Goal: Task Accomplishment & Management: Use online tool/utility

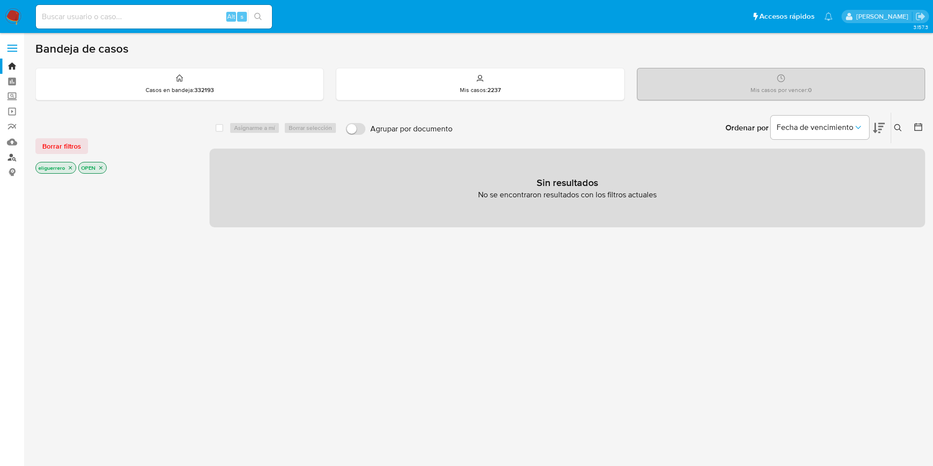
click at [11, 155] on link "Buscador de personas" at bounding box center [58, 157] width 117 height 15
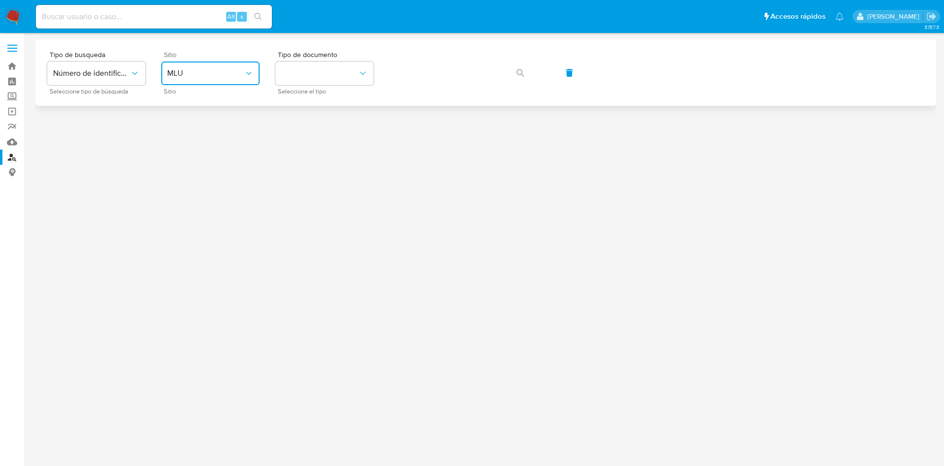
click at [211, 74] on span "MLU" at bounding box center [205, 73] width 77 height 10
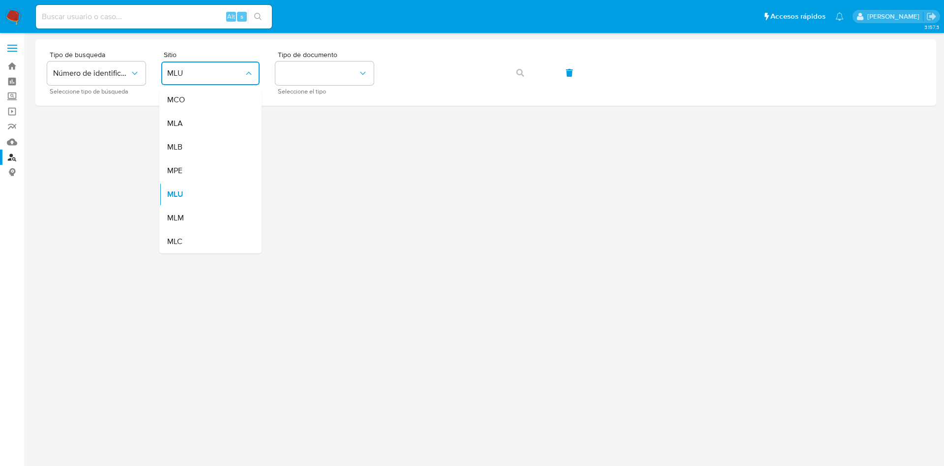
click at [28, 123] on main "3.157.3" at bounding box center [472, 233] width 944 height 466
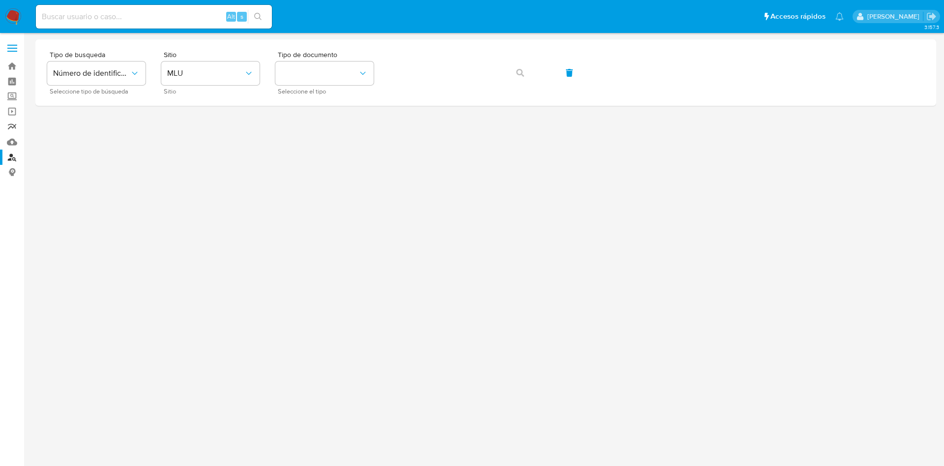
click at [10, 121] on link "Reportes" at bounding box center [58, 126] width 117 height 15
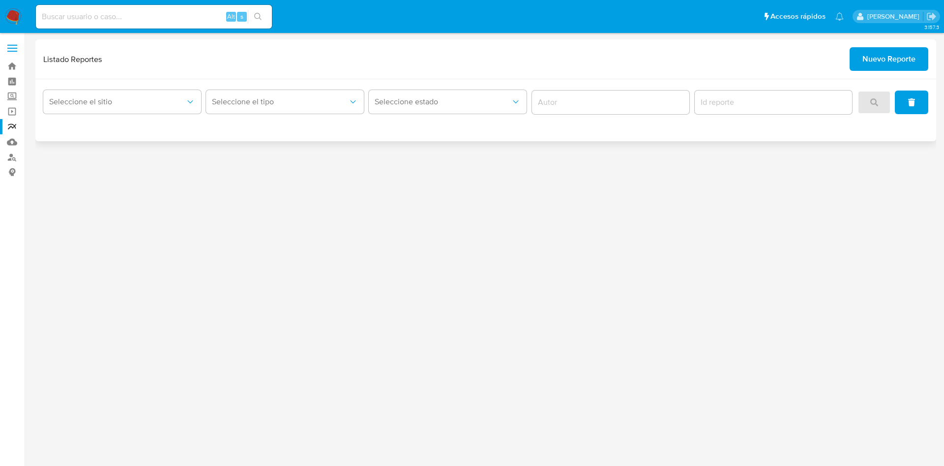
click at [885, 58] on span "Nuevo Reporte" at bounding box center [889, 59] width 53 height 22
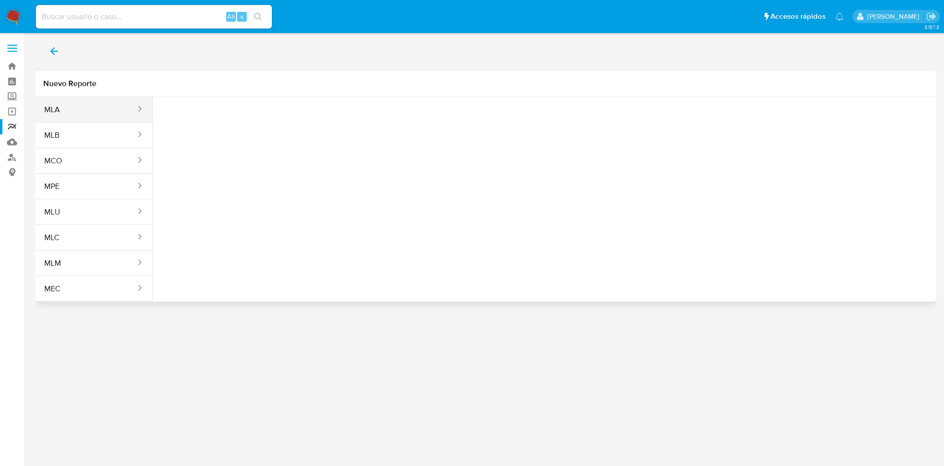
click at [102, 116] on button "MLA" at bounding box center [85, 110] width 101 height 24
click at [207, 119] on span "Seleccione una opcion" at bounding box center [210, 123] width 87 height 10
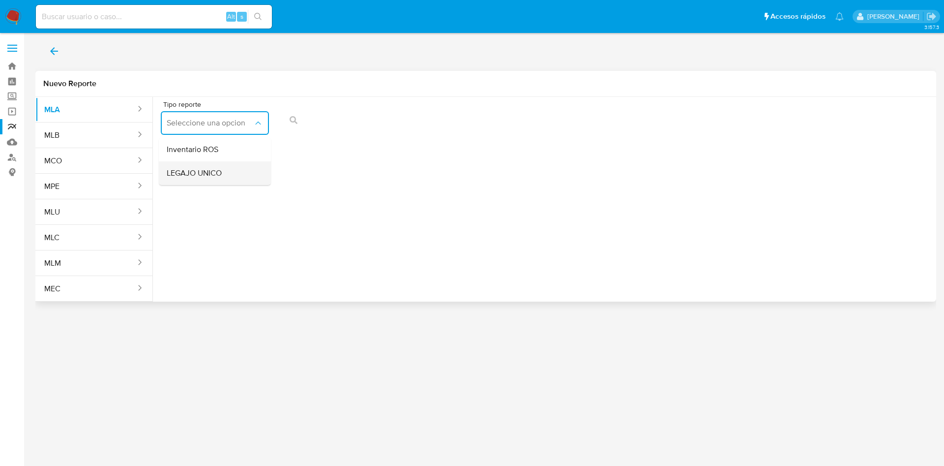
click at [212, 172] on span "LEGAJO UNICO" at bounding box center [194, 173] width 55 height 10
click at [366, 129] on button "CDI" at bounding box center [331, 123] width 108 height 24
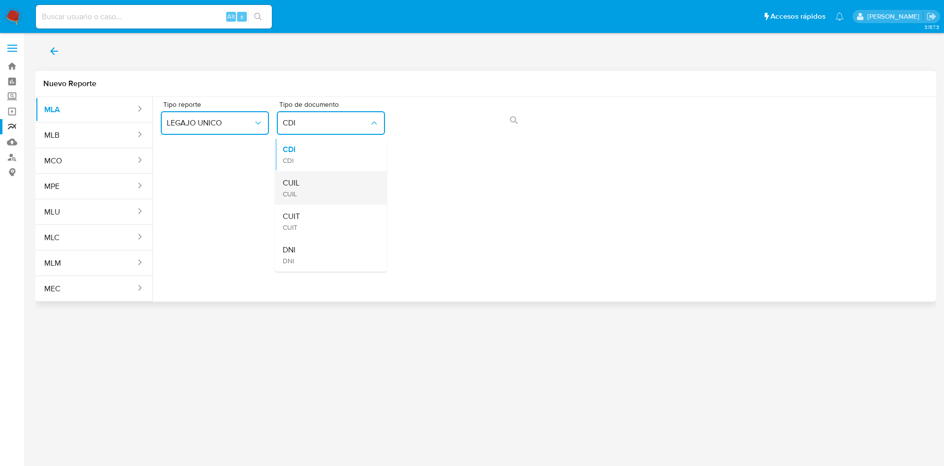
click at [354, 191] on div "CUIL CUIL" at bounding box center [328, 187] width 91 height 33
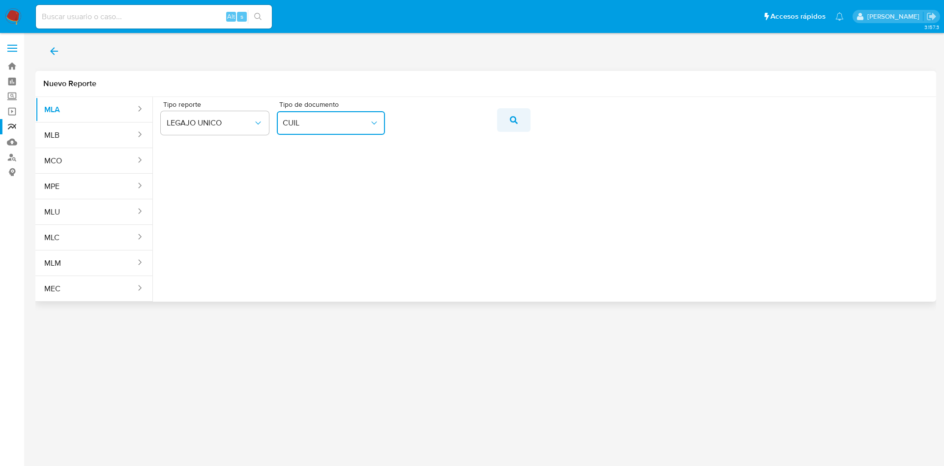
click at [515, 116] on icon "action-search" at bounding box center [514, 120] width 8 height 8
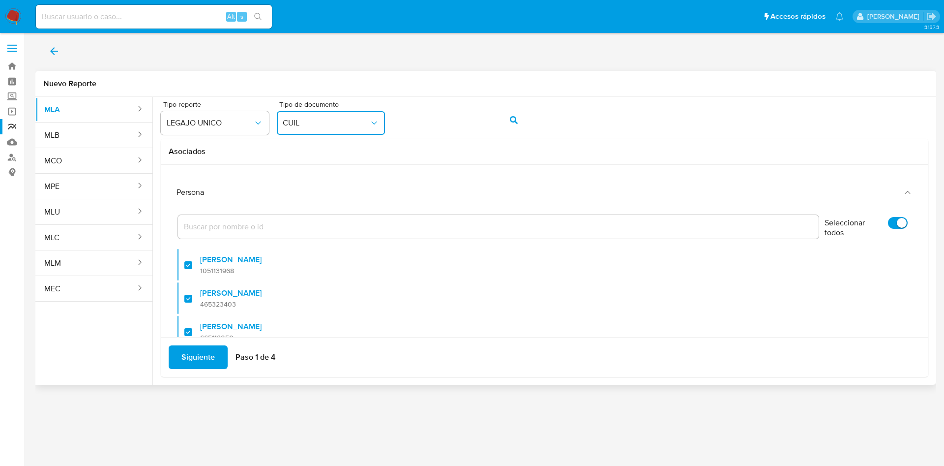
click at [888, 219] on input "Seleccionar todos" at bounding box center [898, 223] width 20 height 12
checkbox input "false"
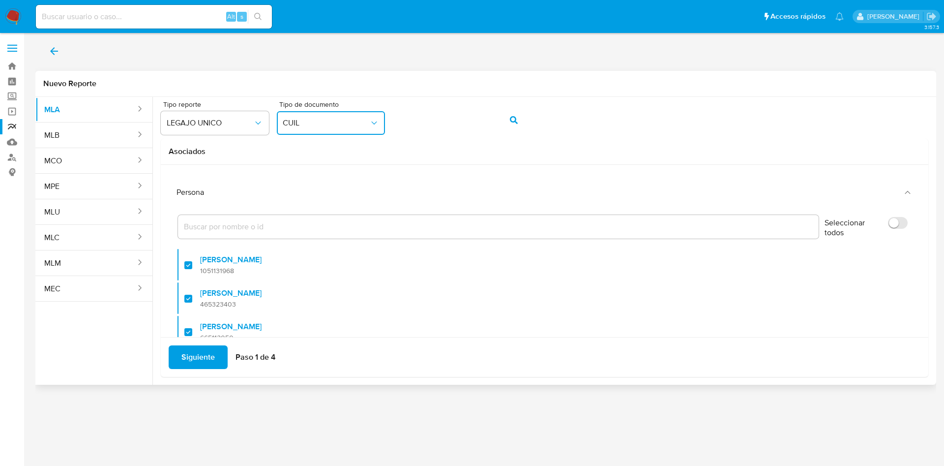
checkbox input "false"
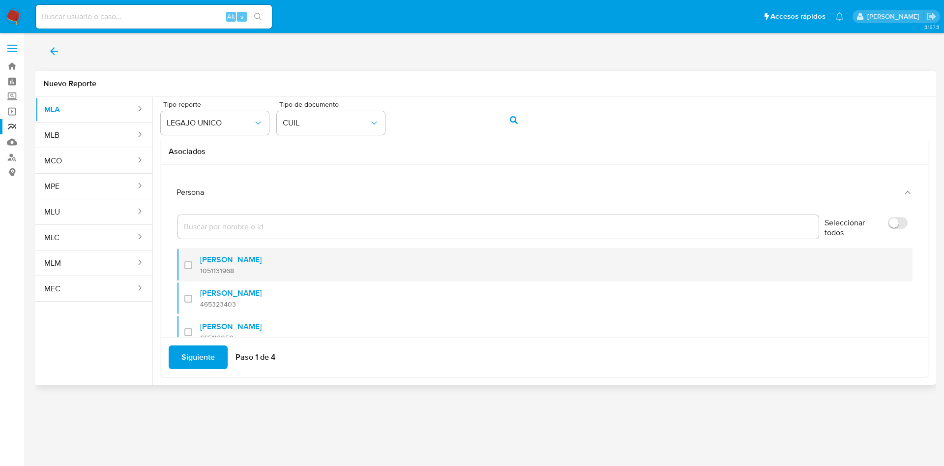
click at [189, 267] on div at bounding box center [192, 264] width 16 height 23
checkbox input "true"
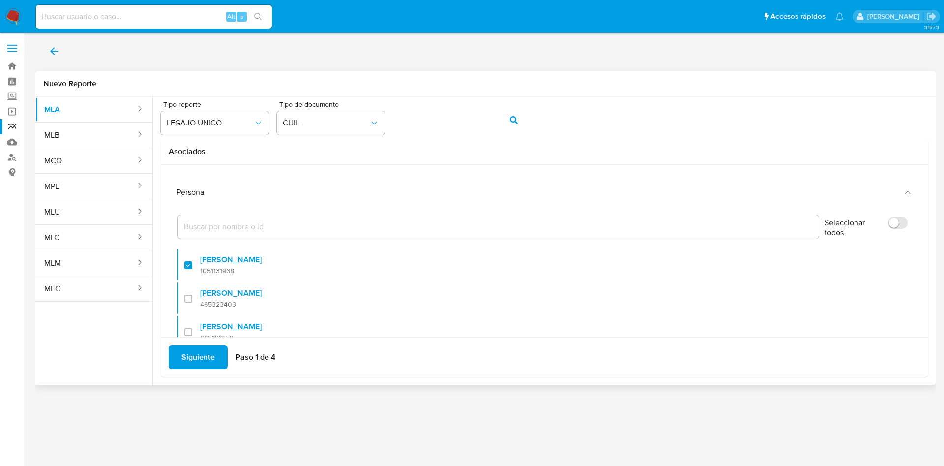
click at [197, 348] on span "Siguiente" at bounding box center [197, 357] width 33 height 22
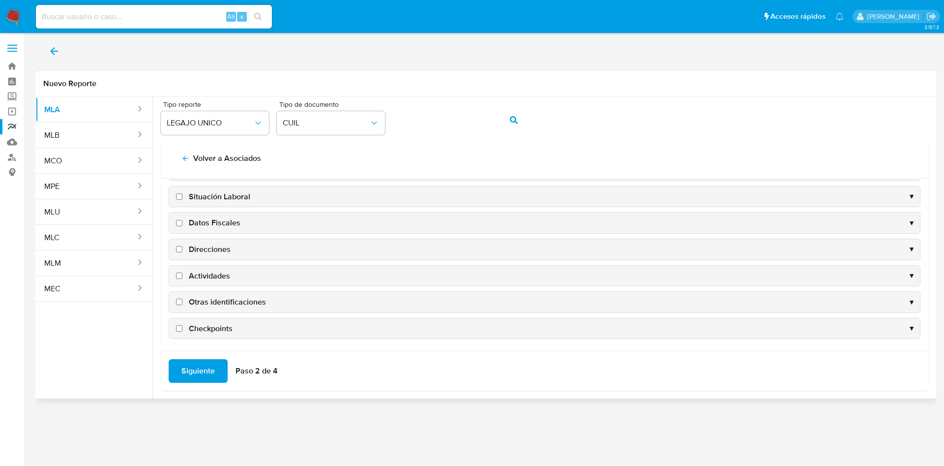
scroll to position [95, 0]
click at [220, 222] on span "Datos Fiscales" at bounding box center [215, 221] width 52 height 11
click at [182, 222] on input "Datos Fiscales" at bounding box center [179, 222] width 6 height 6
checkbox input "true"
click at [199, 250] on span "Direcciones" at bounding box center [210, 248] width 42 height 11
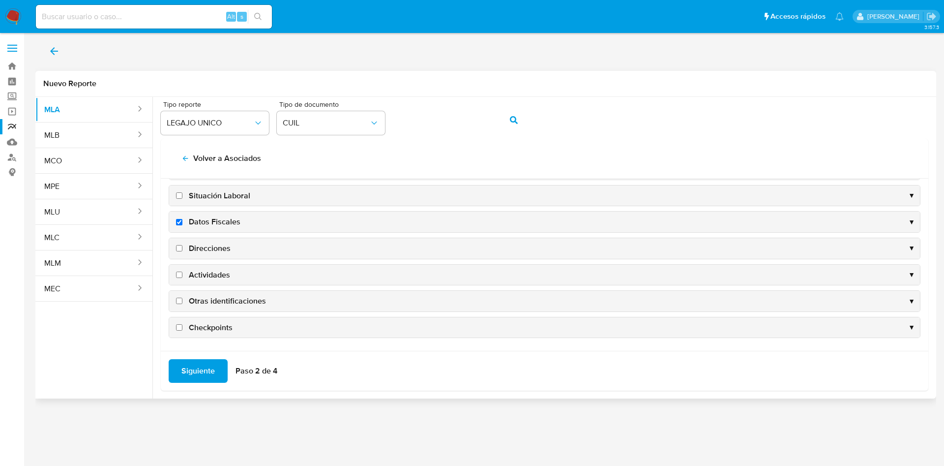
click at [182, 250] on input "Direcciones" at bounding box center [179, 248] width 6 height 6
checkbox input "true"
click at [201, 276] on span "Actividades" at bounding box center [209, 275] width 41 height 11
click at [182, 276] on input "Actividades" at bounding box center [179, 275] width 6 height 6
checkbox input "true"
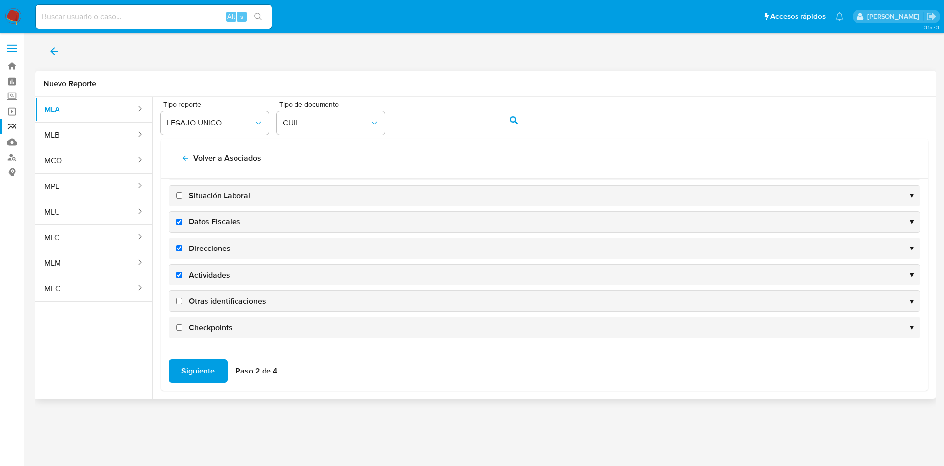
click at [213, 304] on span "Otras identificaciones" at bounding box center [227, 301] width 77 height 11
click at [182, 304] on input "Otras identificaciones" at bounding box center [179, 301] width 6 height 6
checkbox input "true"
click at [206, 357] on div "Siguiente Paso 2 de 4" at bounding box center [545, 371] width 768 height 40
click at [201, 367] on span "Siguiente" at bounding box center [197, 371] width 33 height 22
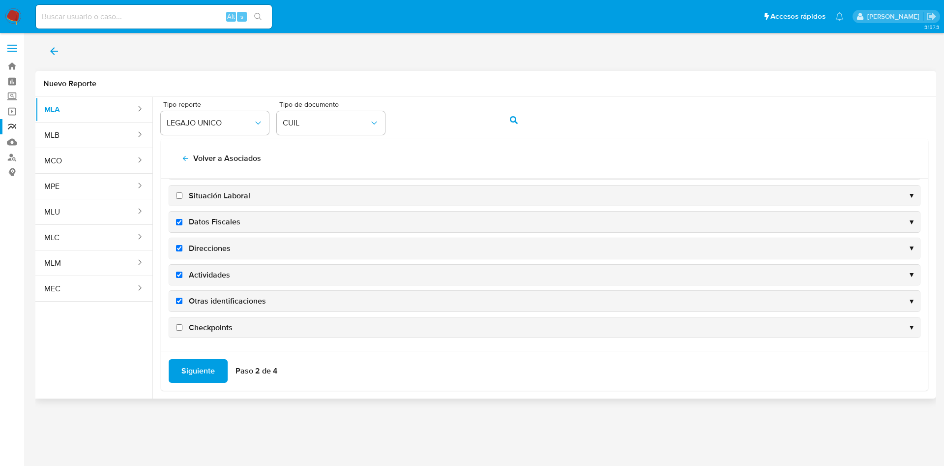
scroll to position [0, 0]
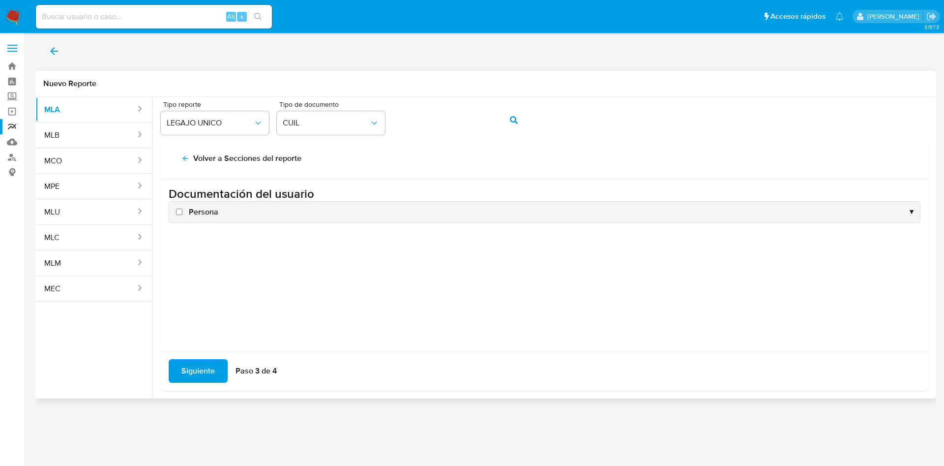
click at [209, 217] on span "Persona" at bounding box center [204, 212] width 30 height 11
click at [182, 215] on input "Persona" at bounding box center [179, 212] width 6 height 6
checkbox input "true"
click at [206, 367] on span "Siguiente" at bounding box center [197, 371] width 33 height 22
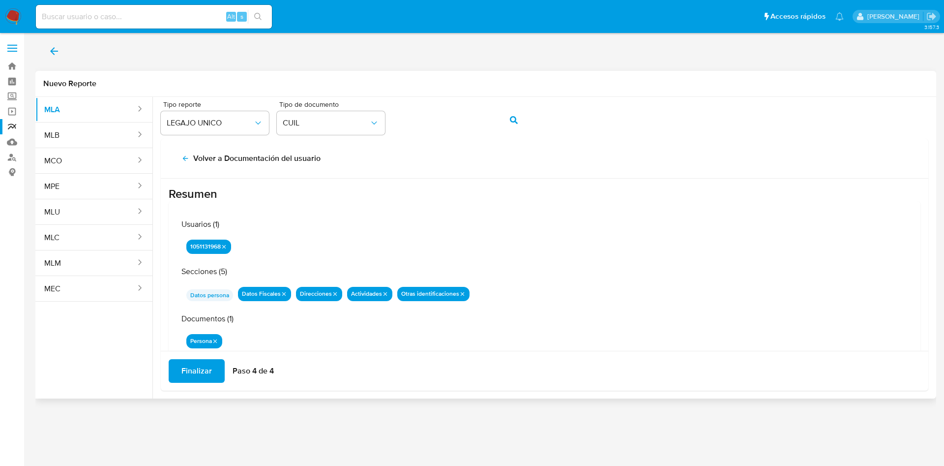
scroll to position [32, 0]
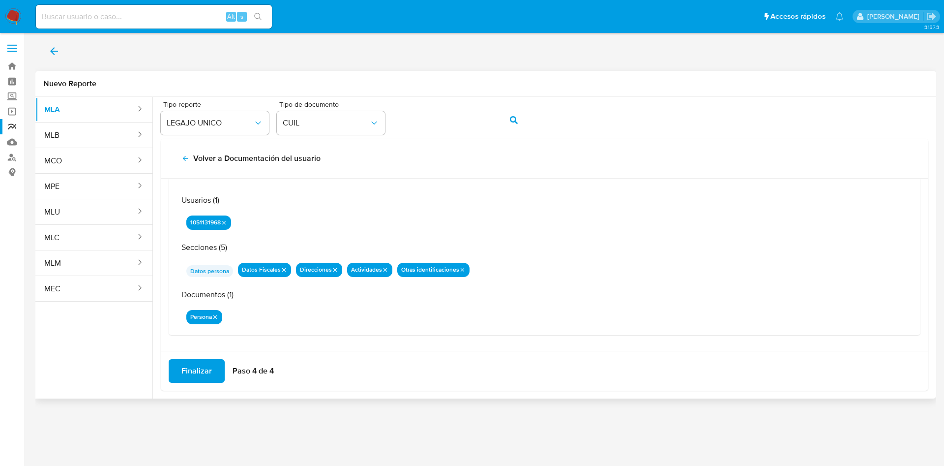
click at [195, 364] on span "Finalizar" at bounding box center [196, 371] width 30 height 22
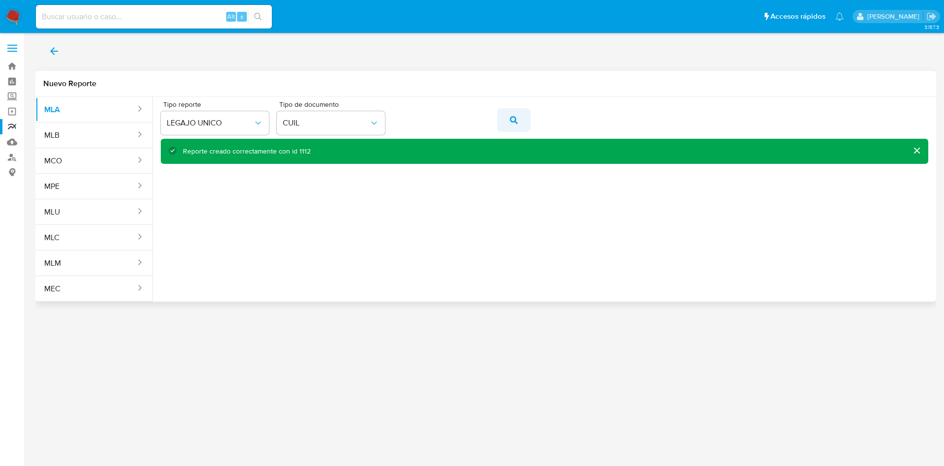
click at [513, 115] on span "action-search" at bounding box center [514, 120] width 8 height 22
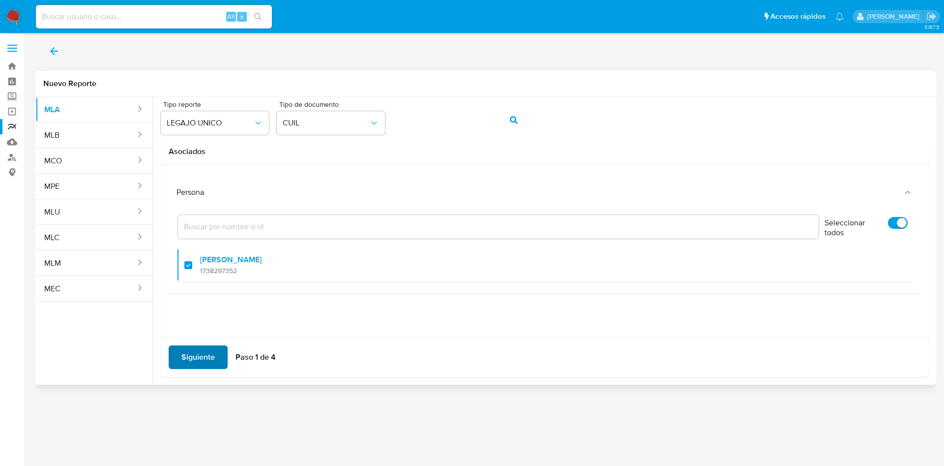
click at [189, 355] on span "Siguiente" at bounding box center [197, 357] width 33 height 22
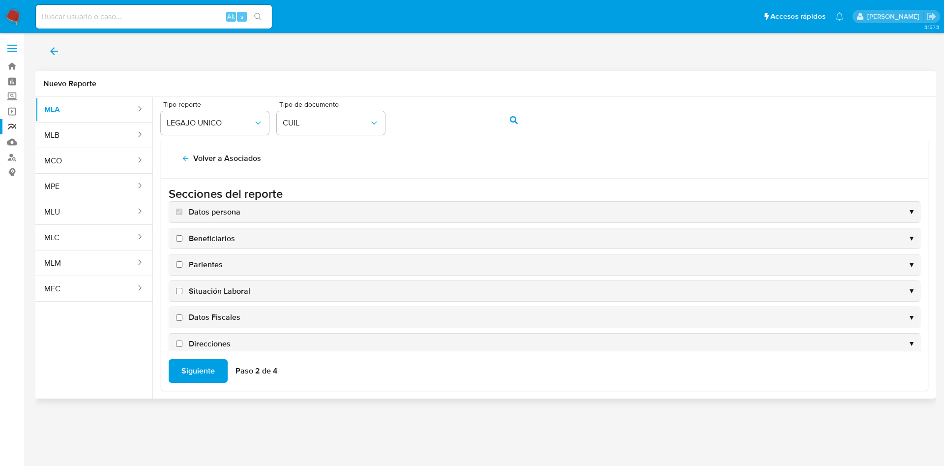
click at [216, 317] on span "Datos Fiscales" at bounding box center [215, 317] width 52 height 11
click at [182, 317] on input "Datos Fiscales" at bounding box center [179, 317] width 6 height 6
checkbox input "true"
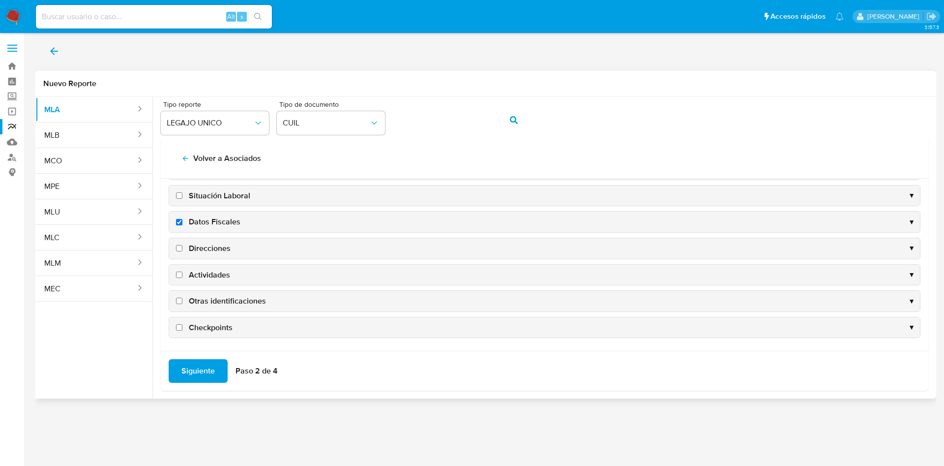
click at [210, 243] on span "Direcciones" at bounding box center [210, 248] width 42 height 11
click at [182, 245] on input "Direcciones" at bounding box center [179, 248] width 6 height 6
checkbox input "true"
click at [206, 278] on span "Actividades" at bounding box center [209, 275] width 41 height 11
click at [182, 278] on input "Actividades" at bounding box center [179, 275] width 6 height 6
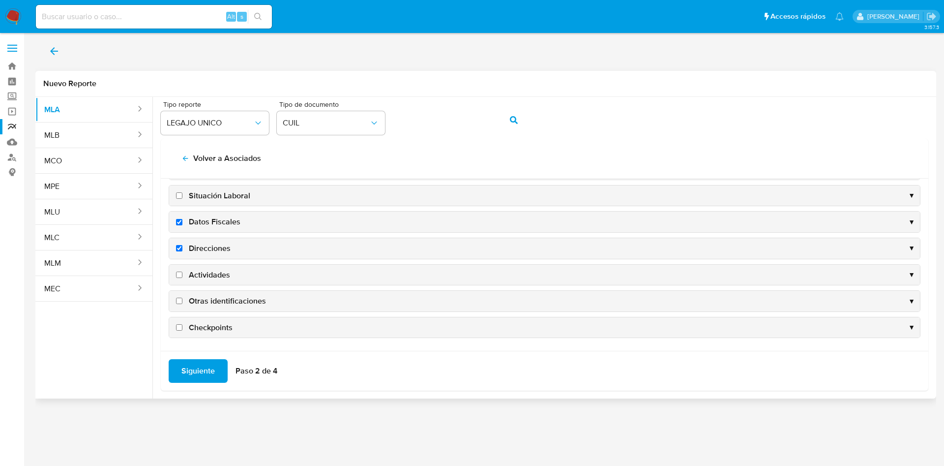
checkbox input "true"
click at [216, 294] on div "Otras identificaciones ▼" at bounding box center [544, 301] width 751 height 21
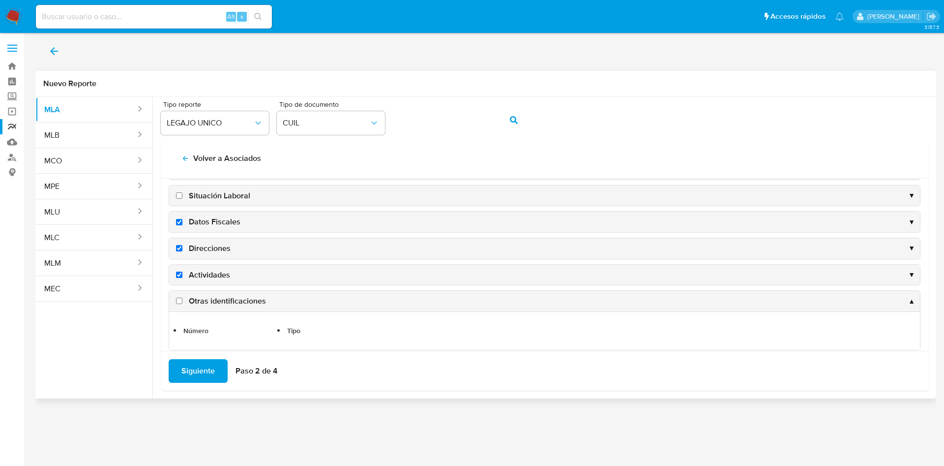
click at [230, 298] on span "Otras identificaciones" at bounding box center [227, 301] width 77 height 11
click at [182, 298] on input "Otras identificaciones" at bounding box center [179, 301] width 6 height 6
checkbox input "true"
click at [190, 366] on span "Siguiente" at bounding box center [197, 371] width 33 height 22
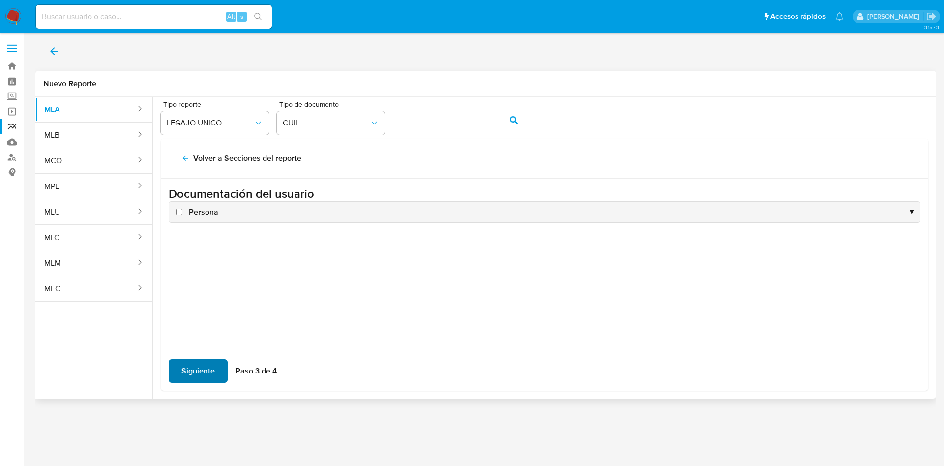
scroll to position [0, 0]
click at [206, 212] on span "Persona" at bounding box center [204, 212] width 30 height 11
click at [182, 212] on input "Persona" at bounding box center [179, 212] width 6 height 6
checkbox input "true"
click at [208, 375] on span "Siguiente" at bounding box center [197, 371] width 33 height 22
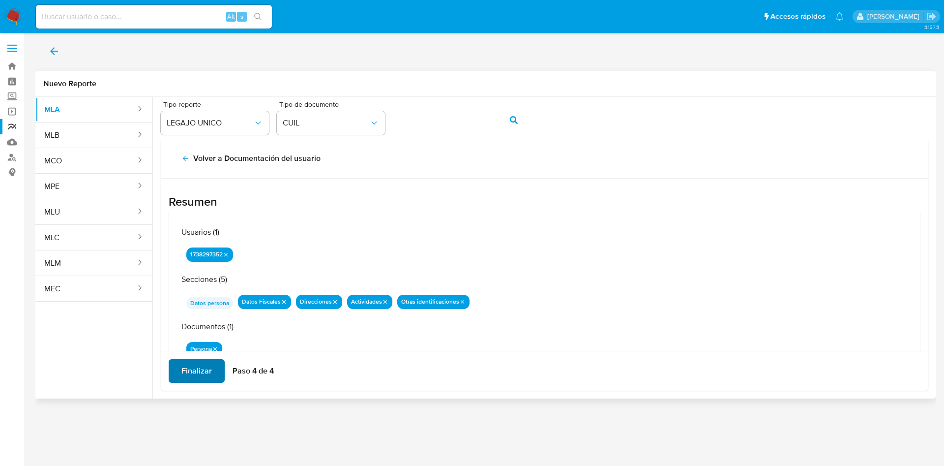
click at [205, 373] on span "Finalizar" at bounding box center [196, 371] width 30 height 22
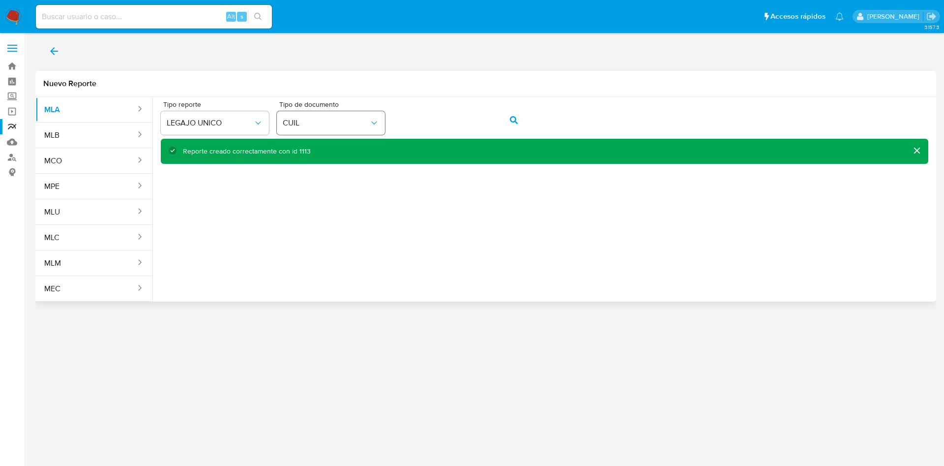
click at [356, 111] on div "Tipo reporte LEGAJO UNICO Tipo de documento CUIL" at bounding box center [545, 120] width 768 height 38
click at [513, 121] on icon "action-search" at bounding box center [514, 120] width 8 height 8
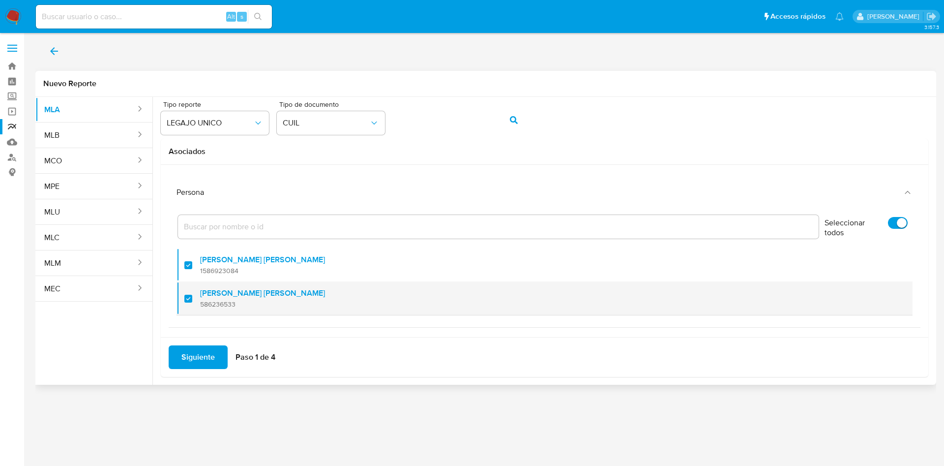
click at [208, 296] on label "[PERSON_NAME] [PERSON_NAME]" at bounding box center [262, 293] width 125 height 10
click at [192, 296] on input "checkbox" at bounding box center [188, 299] width 8 height 8
checkbox input "false"
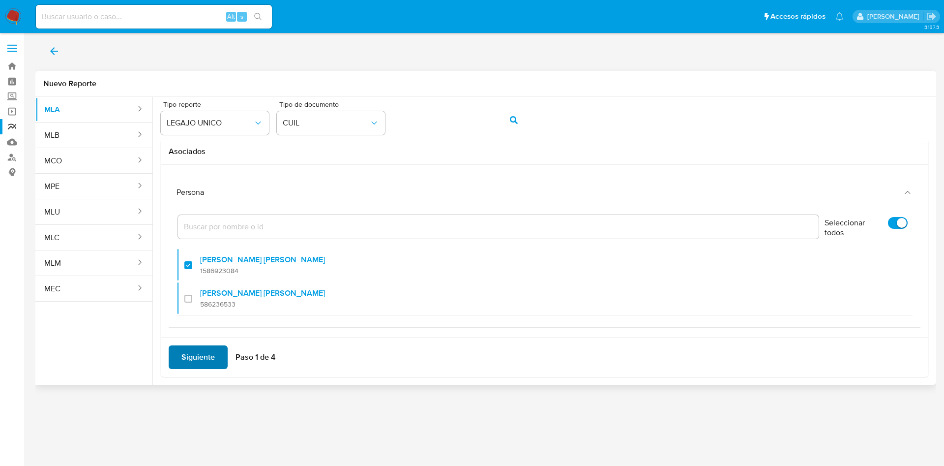
click at [198, 355] on span "Siguiente" at bounding box center [197, 357] width 33 height 22
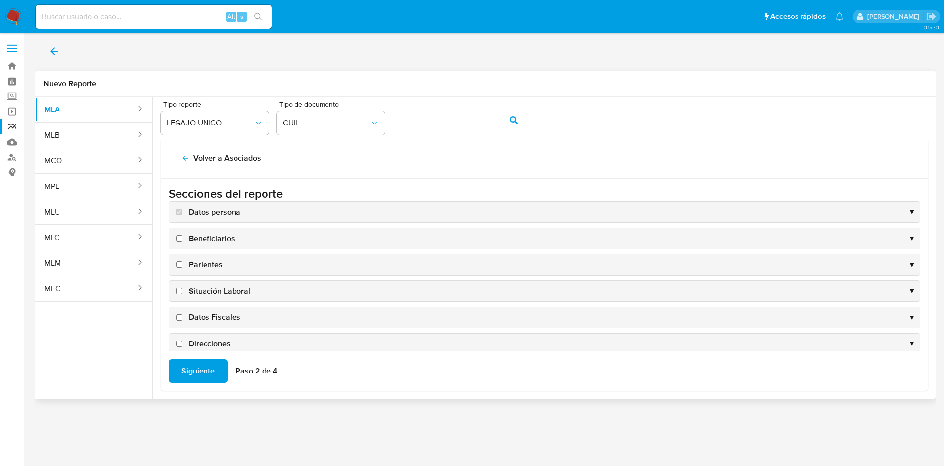
click at [211, 317] on span "Datos Fiscales" at bounding box center [215, 317] width 52 height 11
click at [182, 317] on input "Datos Fiscales" at bounding box center [179, 317] width 6 height 6
checkbox input "true"
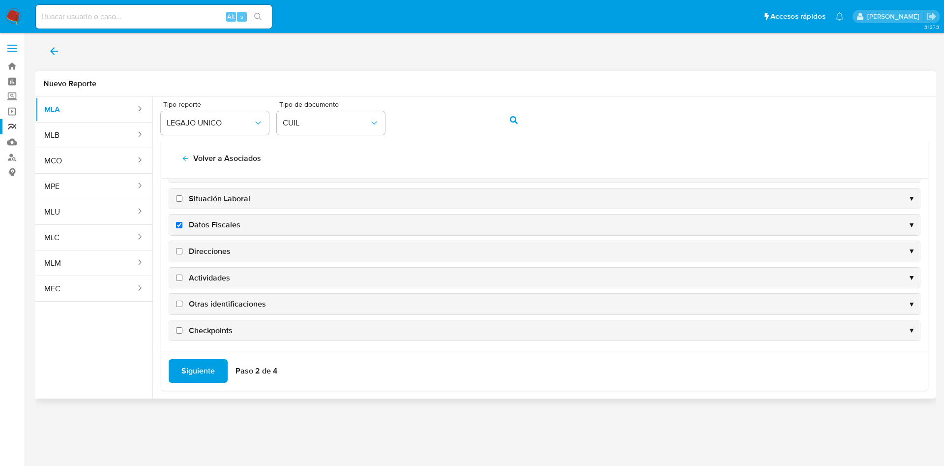
scroll to position [95, 0]
click at [203, 247] on span "Direcciones" at bounding box center [210, 248] width 42 height 11
click at [182, 247] on input "Direcciones" at bounding box center [179, 248] width 6 height 6
checkbox input "true"
click at [205, 277] on span "Actividades" at bounding box center [209, 275] width 41 height 11
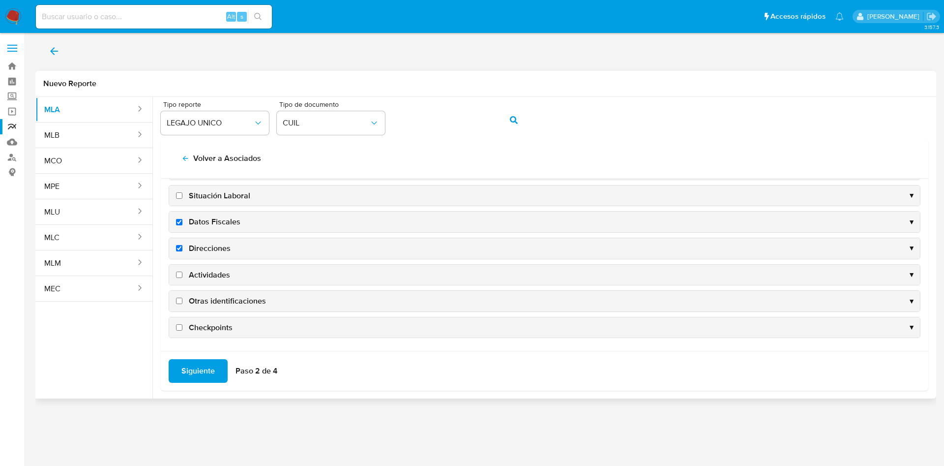
click at [182, 277] on input "Actividades" at bounding box center [179, 275] width 6 height 6
checkbox input "true"
click at [216, 299] on span "Otras identificaciones" at bounding box center [227, 301] width 77 height 11
click at [182, 299] on input "Otras identificaciones" at bounding box center [179, 301] width 6 height 6
checkbox input "true"
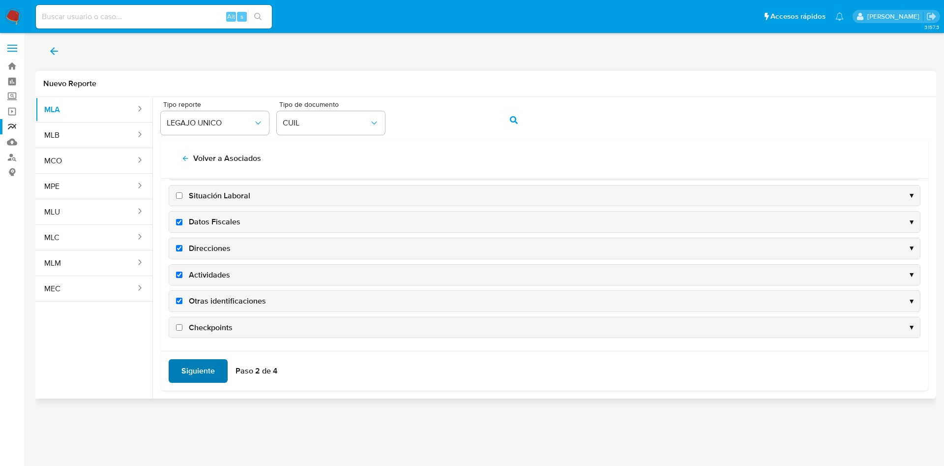
click at [210, 362] on span "Siguiente" at bounding box center [197, 371] width 33 height 22
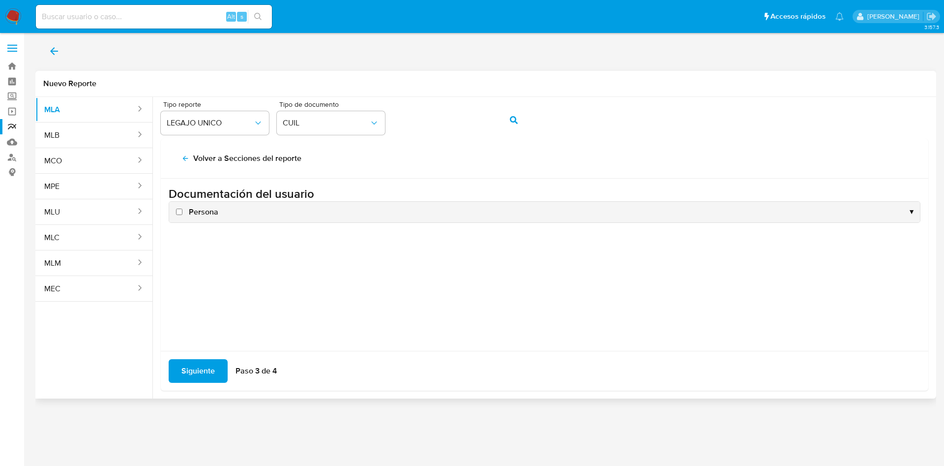
click at [194, 208] on span "Persona" at bounding box center [204, 212] width 30 height 11
click at [182, 209] on input "Persona" at bounding box center [179, 212] width 6 height 6
checkbox input "true"
drag, startPoint x: 192, startPoint y: 381, endPoint x: 253, endPoint y: 365, distance: 62.5
click at [195, 376] on span "Siguiente" at bounding box center [197, 371] width 33 height 22
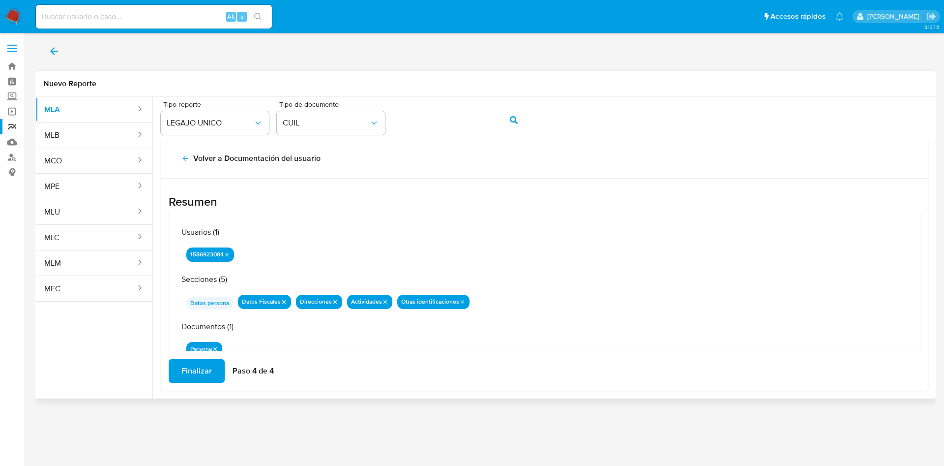
click at [194, 370] on span "Finalizar" at bounding box center [196, 371] width 30 height 22
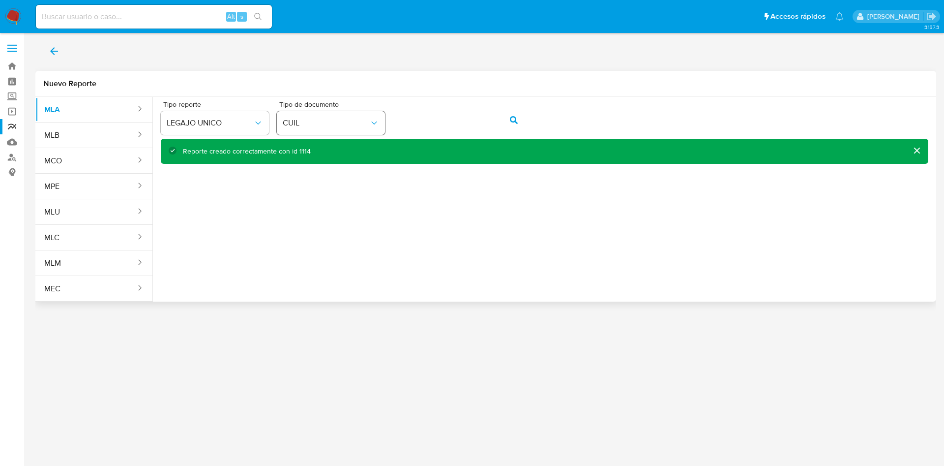
click at [355, 118] on div "Tipo reporte LEGAJO UNICO Tipo de documento CUIL" at bounding box center [545, 120] width 768 height 38
click at [513, 126] on span "action-search" at bounding box center [514, 120] width 8 height 22
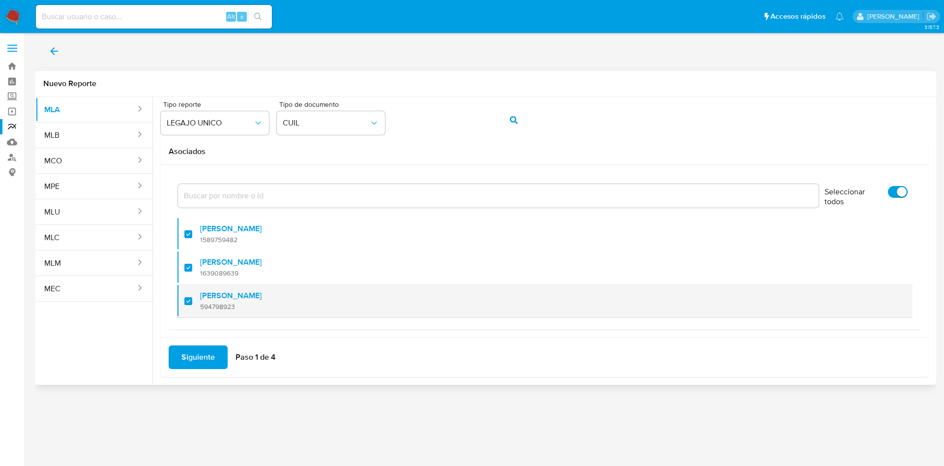
scroll to position [40, 0]
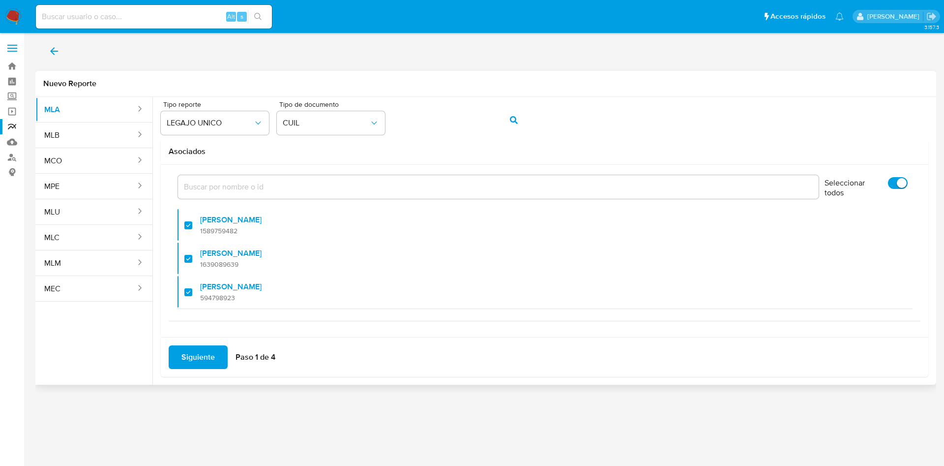
click at [888, 187] on input "Seleccionar todos" at bounding box center [898, 183] width 20 height 12
checkbox input "false"
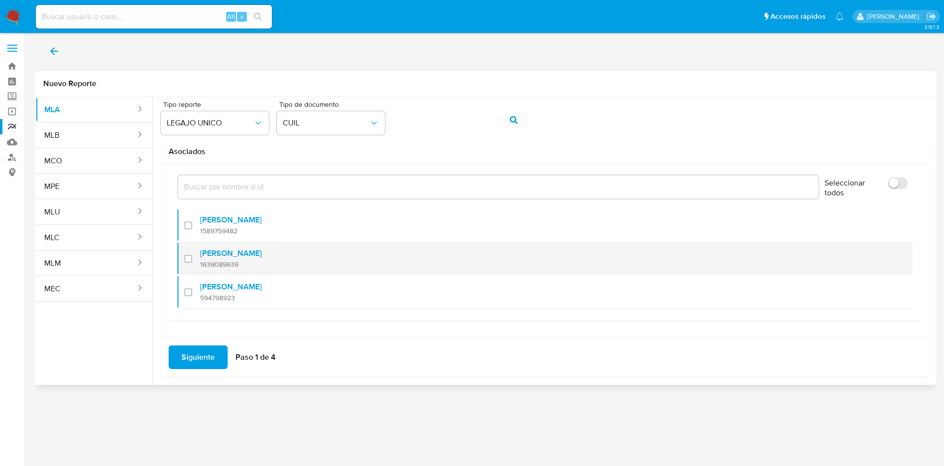
click at [229, 262] on span "1639089639" at bounding box center [230, 264] width 61 height 9
checkbox input "true"
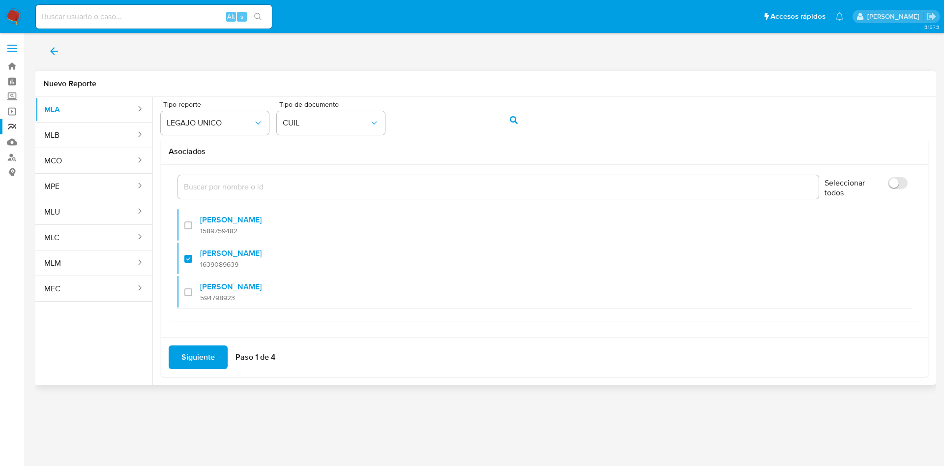
click at [203, 356] on span "Siguiente" at bounding box center [197, 357] width 33 height 22
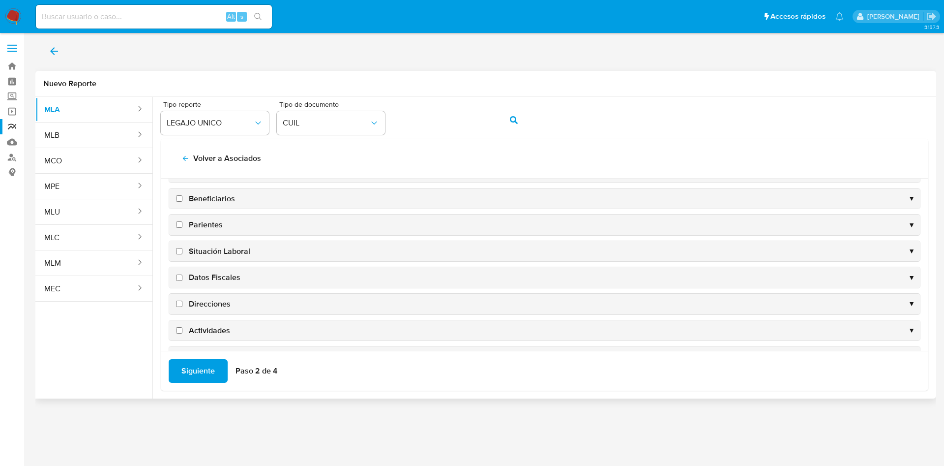
click at [219, 274] on span "Datos Fiscales" at bounding box center [215, 277] width 52 height 11
click at [182, 274] on input "Datos Fiscales" at bounding box center [179, 277] width 6 height 6
checkbox input "true"
click at [217, 302] on span "Direcciones" at bounding box center [210, 304] width 42 height 11
click at [182, 302] on input "Direcciones" at bounding box center [179, 304] width 6 height 6
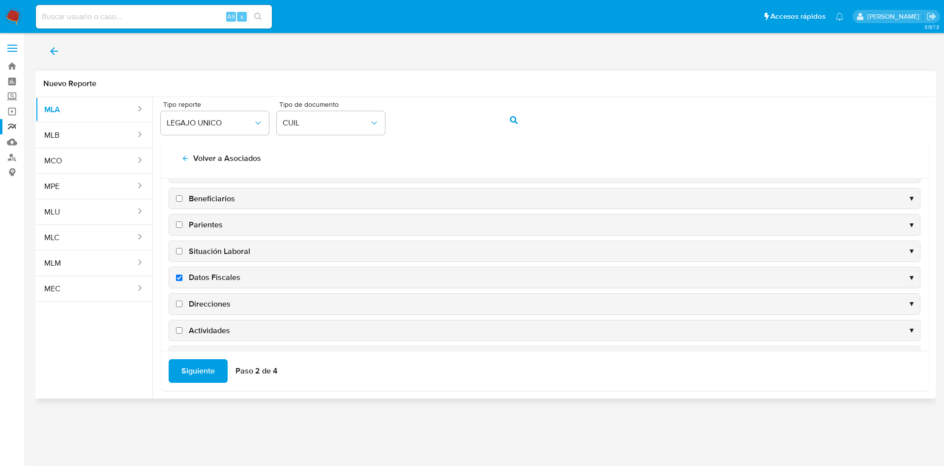
checkbox input "true"
click at [213, 332] on span "Actividades" at bounding box center [209, 330] width 41 height 11
click at [182, 332] on input "Actividades" at bounding box center [179, 330] width 6 height 6
checkbox input "true"
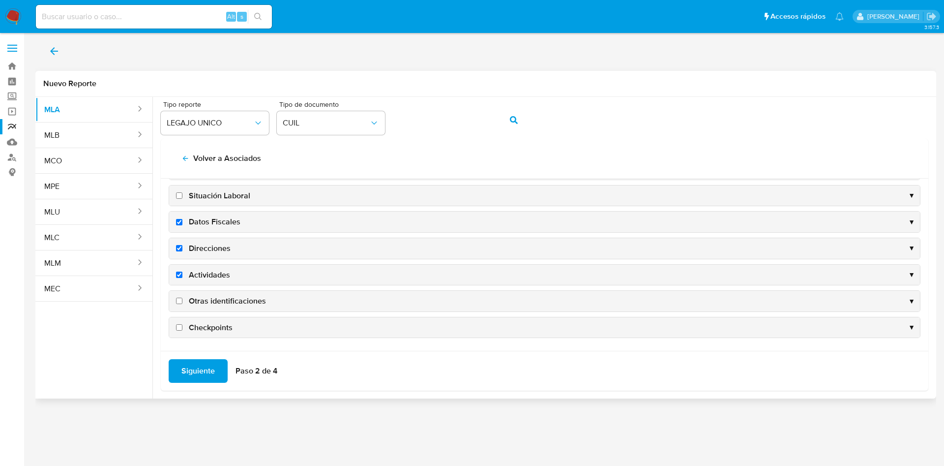
click at [209, 296] on span "Otras identificaciones" at bounding box center [227, 301] width 77 height 11
click at [182, 298] on input "Otras identificaciones" at bounding box center [179, 301] width 6 height 6
checkbox input "true"
click at [196, 379] on span "Siguiente" at bounding box center [197, 371] width 33 height 22
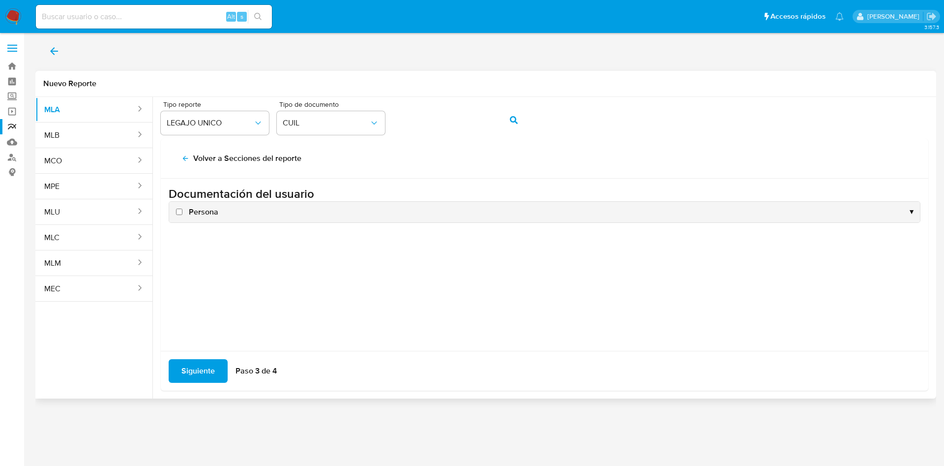
scroll to position [0, 0]
click at [211, 212] on span "Persona" at bounding box center [204, 212] width 30 height 11
click at [182, 212] on input "Persona" at bounding box center [179, 212] width 6 height 6
checkbox input "true"
click at [196, 369] on span "Siguiente" at bounding box center [197, 371] width 33 height 22
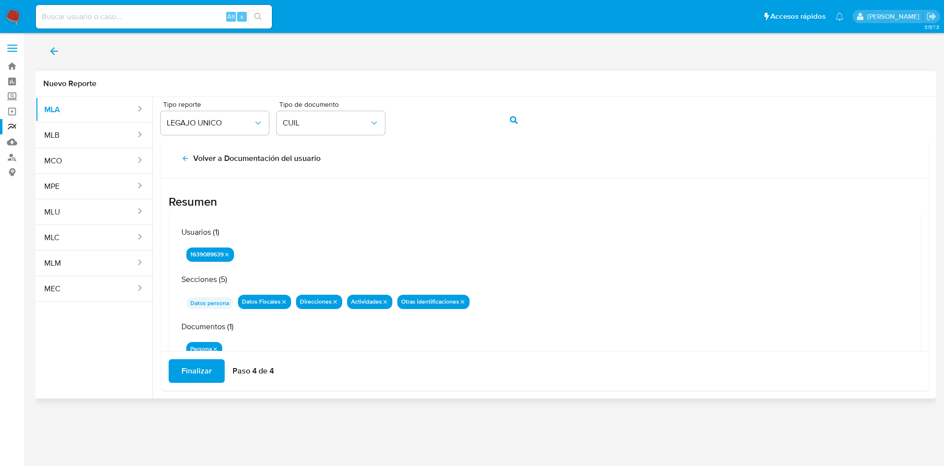
click at [196, 369] on span "Finalizar" at bounding box center [196, 371] width 30 height 22
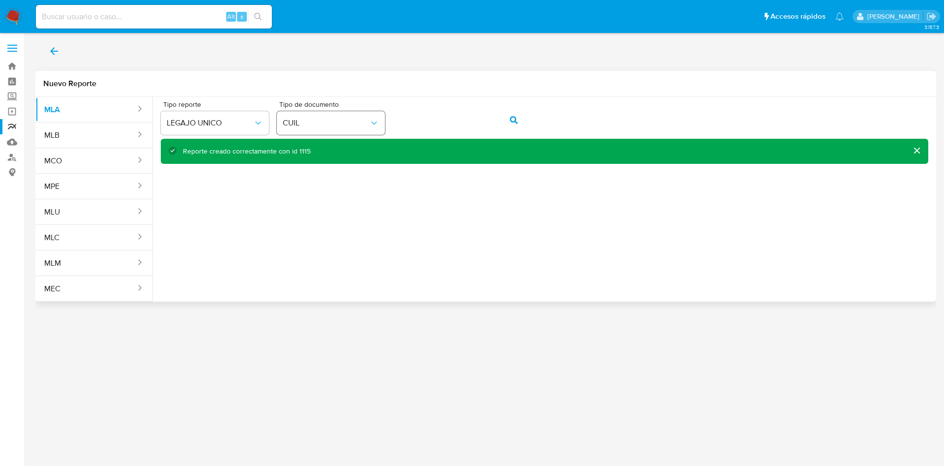
click at [332, 124] on div "Tipo reporte LEGAJO UNICO Tipo de documento CUIL" at bounding box center [545, 120] width 768 height 38
click at [509, 113] on button "action-search" at bounding box center [513, 120] width 33 height 24
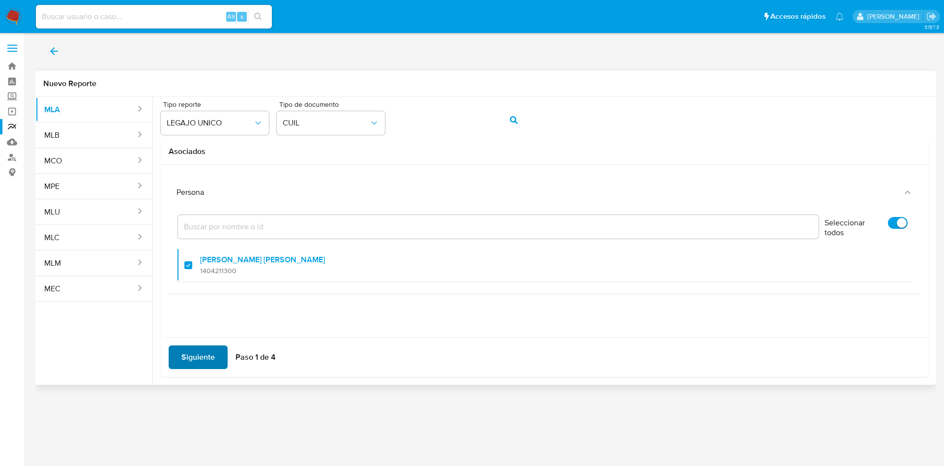
click at [206, 360] on span "Siguiente" at bounding box center [197, 357] width 33 height 22
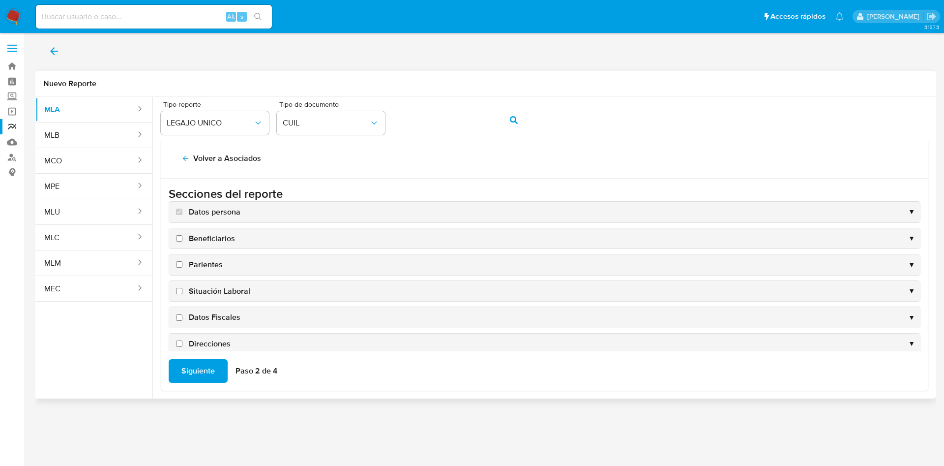
click at [217, 292] on span "Situación Laboral" at bounding box center [219, 291] width 61 height 11
click at [182, 292] on input "Situación Laboral" at bounding box center [179, 291] width 6 height 6
checkbox input "true"
click at [209, 314] on span "Datos Fiscales" at bounding box center [215, 317] width 52 height 11
click at [182, 314] on input "Datos Fiscales" at bounding box center [179, 317] width 6 height 6
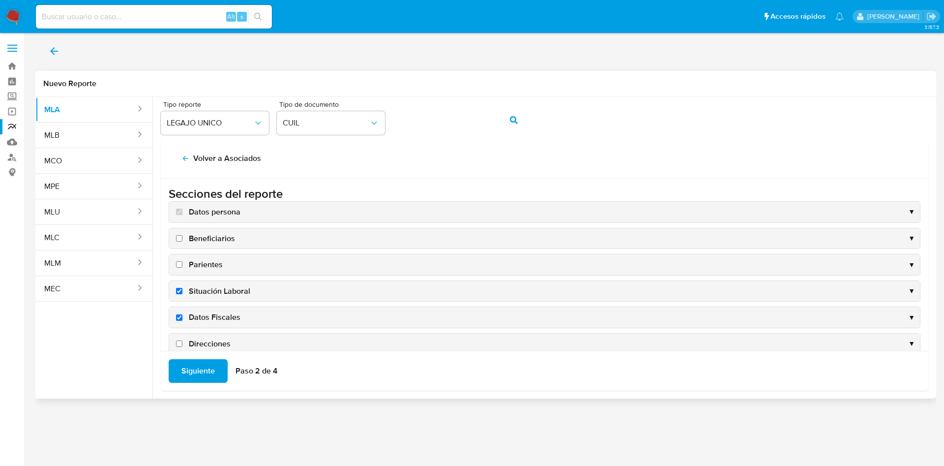
checkbox input "true"
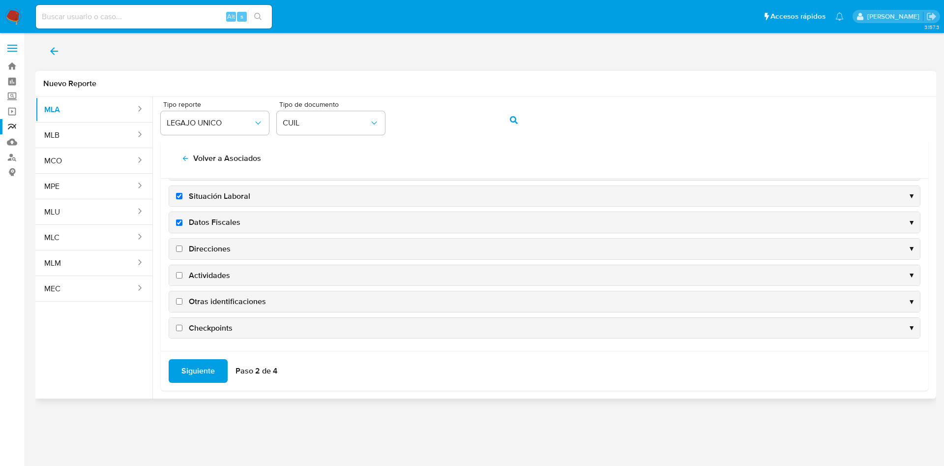
scroll to position [95, 0]
click at [203, 247] on span "Direcciones" at bounding box center [210, 248] width 42 height 11
click at [182, 247] on input "Direcciones" at bounding box center [179, 248] width 6 height 6
checkbox input "true"
click at [202, 275] on span "Actividades" at bounding box center [209, 275] width 41 height 11
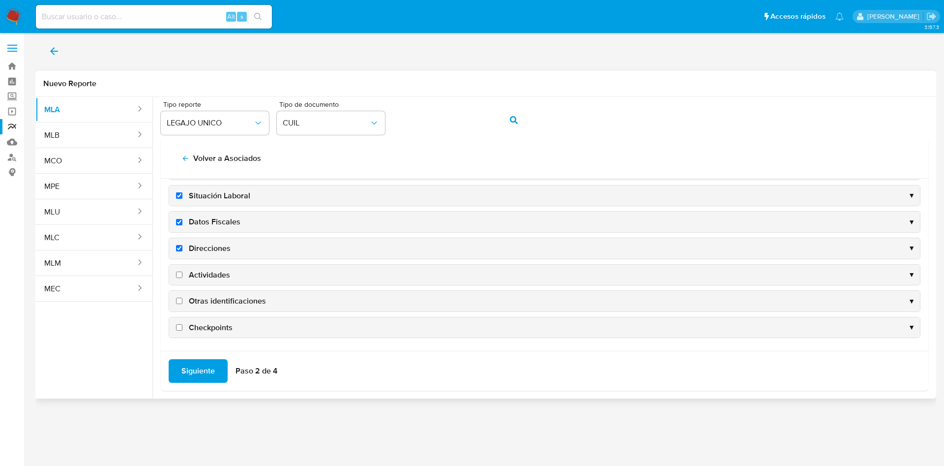
click at [182, 275] on input "Actividades" at bounding box center [179, 275] width 6 height 6
checkbox input "true"
click at [211, 361] on span "Siguiente" at bounding box center [197, 371] width 33 height 22
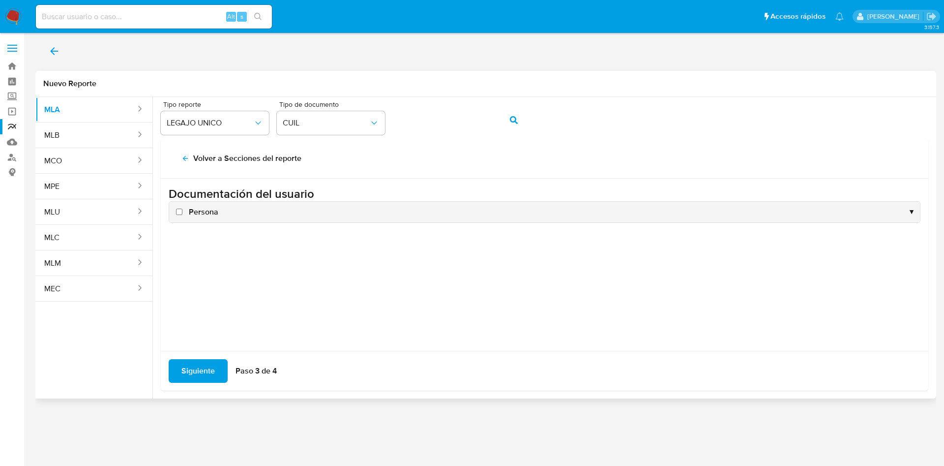
click at [201, 217] on span "Persona" at bounding box center [204, 212] width 30 height 11
click at [182, 215] on input "Persona" at bounding box center [179, 212] width 6 height 6
checkbox input "true"
click at [196, 374] on span "Siguiente" at bounding box center [197, 371] width 33 height 22
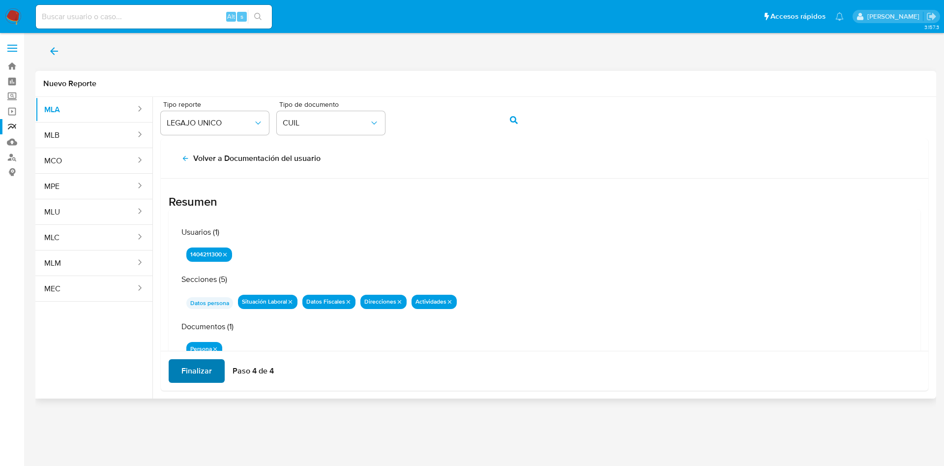
click at [200, 366] on span "Finalizar" at bounding box center [196, 371] width 30 height 22
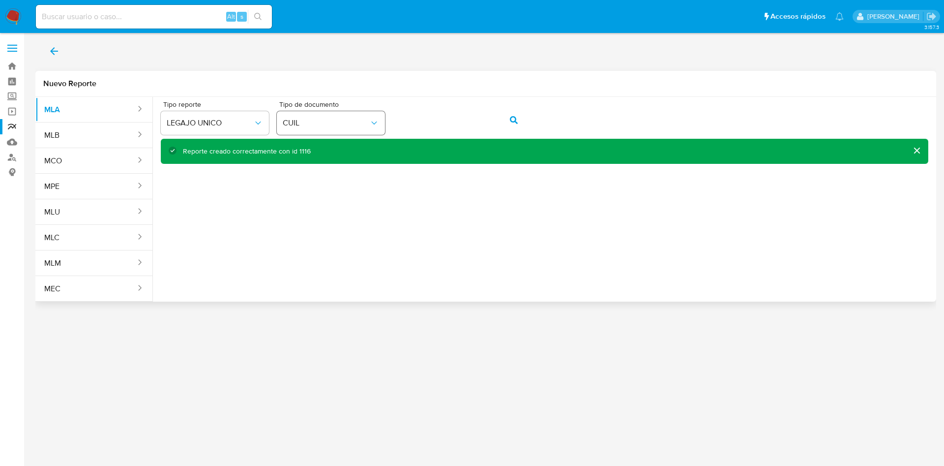
click at [302, 113] on div "Tipo reporte LEGAJO UNICO Tipo de documento CUIL" at bounding box center [545, 120] width 768 height 38
click at [511, 119] on icon "action-search" at bounding box center [514, 120] width 8 height 8
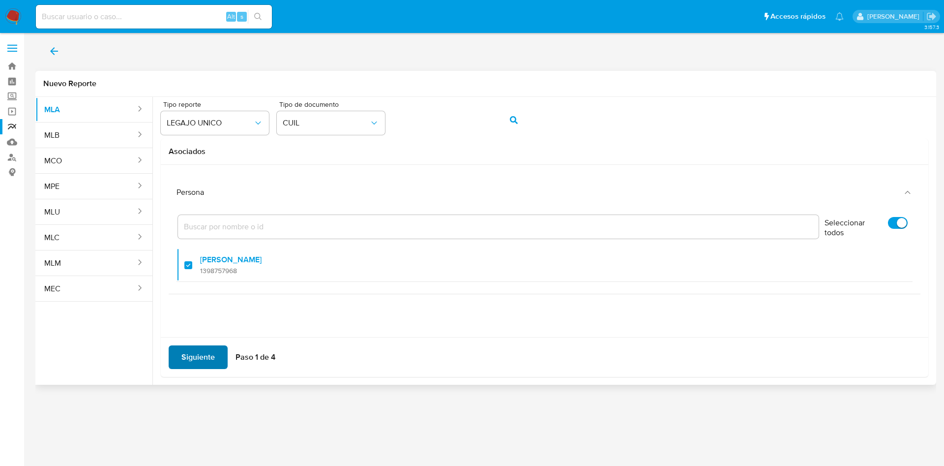
click at [195, 348] on span "Siguiente" at bounding box center [197, 357] width 33 height 22
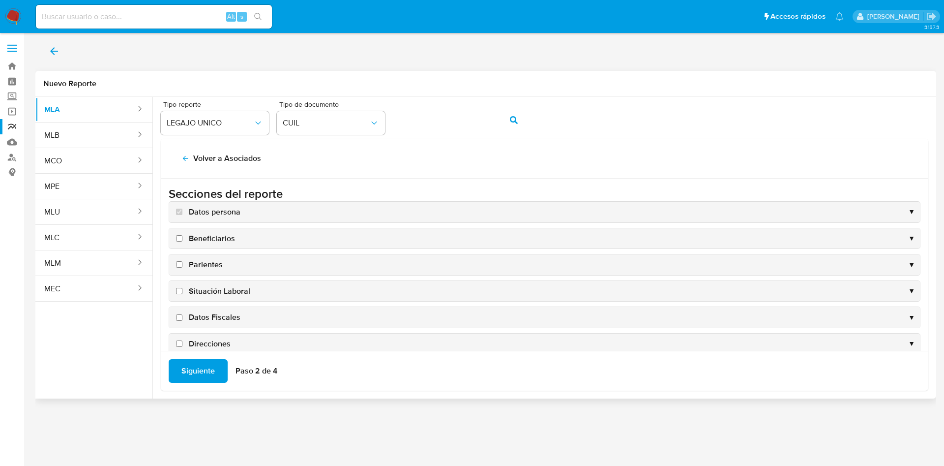
click at [228, 287] on span "Situación Laboral" at bounding box center [219, 291] width 61 height 11
click at [182, 288] on input "Situación Laboral" at bounding box center [179, 291] width 6 height 6
checkbox input "true"
click at [217, 319] on span "Datos Fiscales" at bounding box center [215, 317] width 52 height 11
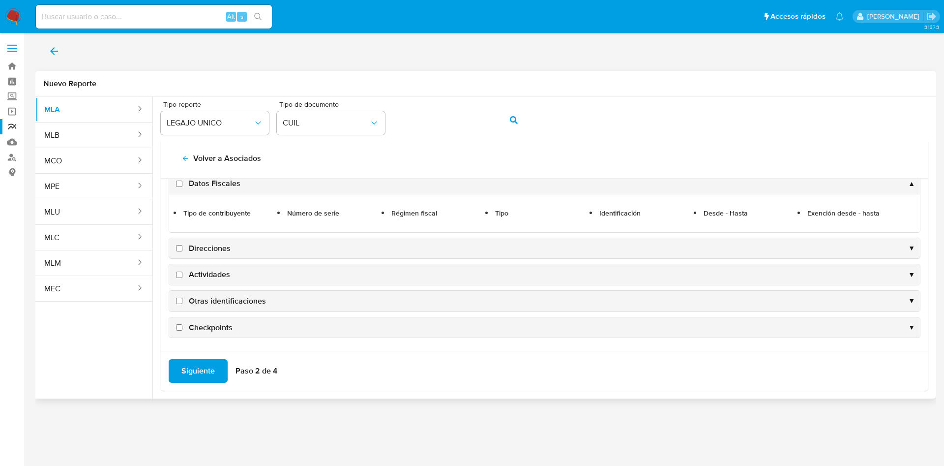
click at [228, 182] on span "Datos Fiscales" at bounding box center [215, 183] width 52 height 11
click at [182, 182] on input "Datos Fiscales" at bounding box center [179, 184] width 6 height 6
checkbox input "true"
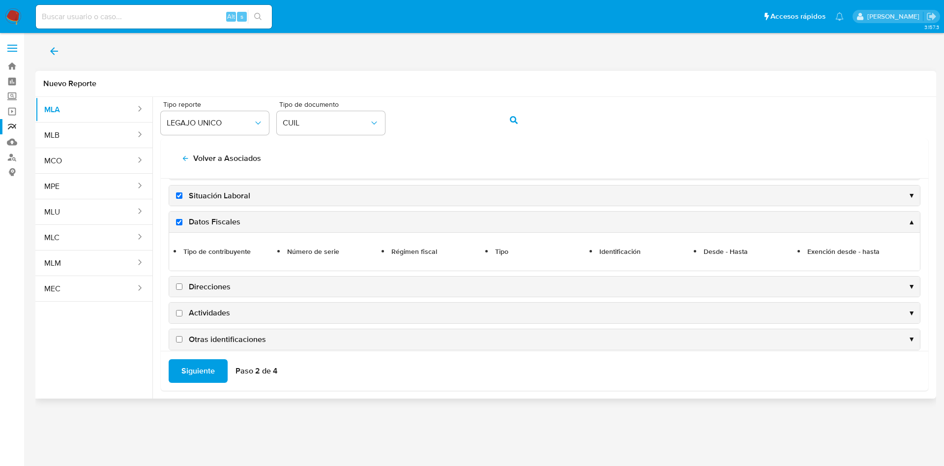
click at [219, 282] on span "Direcciones" at bounding box center [210, 286] width 42 height 11
click at [182, 283] on input "Direcciones" at bounding box center [179, 286] width 6 height 6
checkbox input "true"
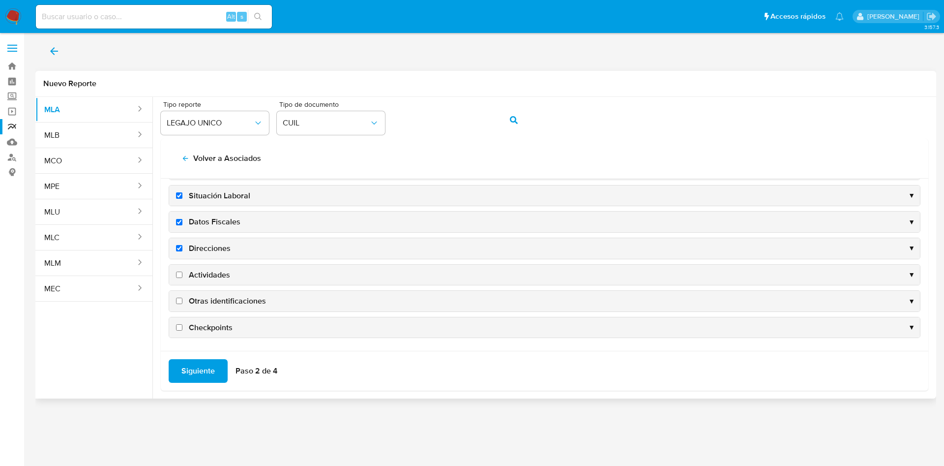
click at [214, 277] on span "Actividades" at bounding box center [209, 275] width 41 height 11
click at [182, 277] on input "Actividades" at bounding box center [179, 275] width 6 height 6
checkbox input "true"
click at [205, 377] on span "Siguiente" at bounding box center [197, 371] width 33 height 22
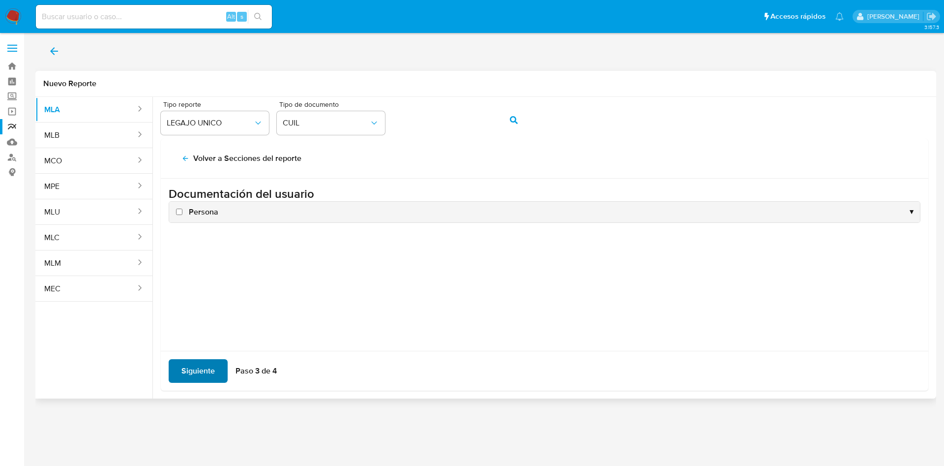
scroll to position [0, 0]
click at [207, 209] on span "Persona" at bounding box center [204, 212] width 30 height 11
click at [182, 209] on input "Persona" at bounding box center [179, 212] width 6 height 6
checkbox input "true"
click at [196, 375] on span "Siguiente" at bounding box center [197, 371] width 33 height 22
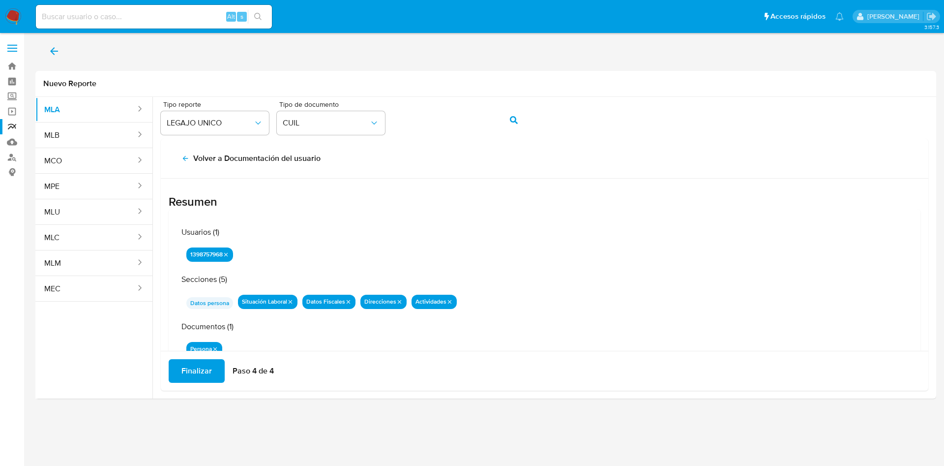
click at [184, 373] on button "Finalizar" at bounding box center [197, 371] width 56 height 24
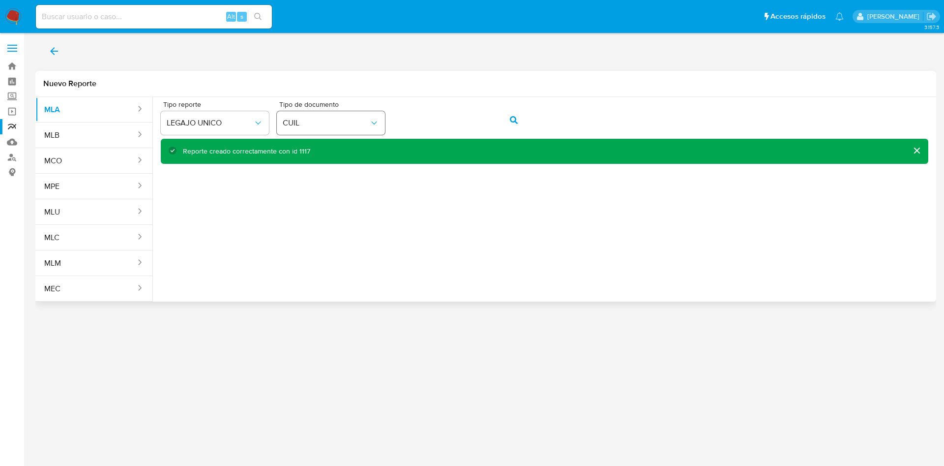
click at [304, 112] on div "Tipo reporte LEGAJO UNICO Tipo de documento CUIL" at bounding box center [545, 120] width 768 height 38
click at [519, 117] on button "action-search" at bounding box center [513, 120] width 33 height 24
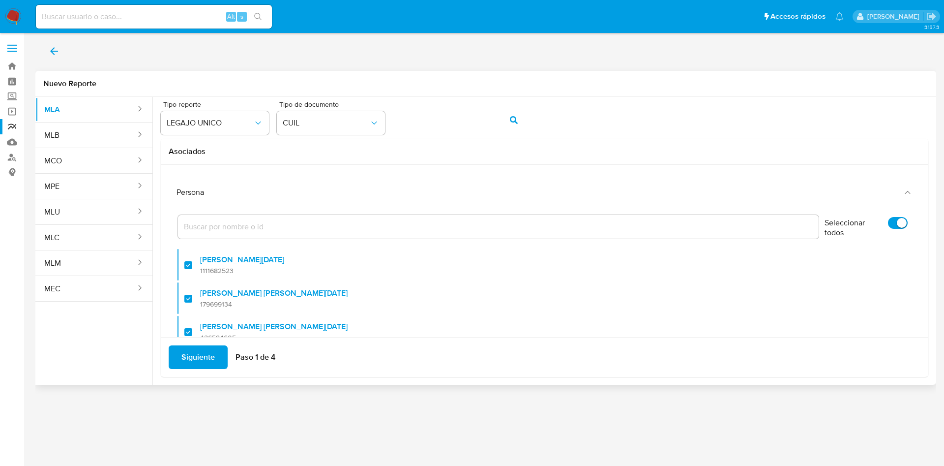
click at [888, 220] on input "Seleccionar todos" at bounding box center [898, 223] width 20 height 12
checkbox input "false"
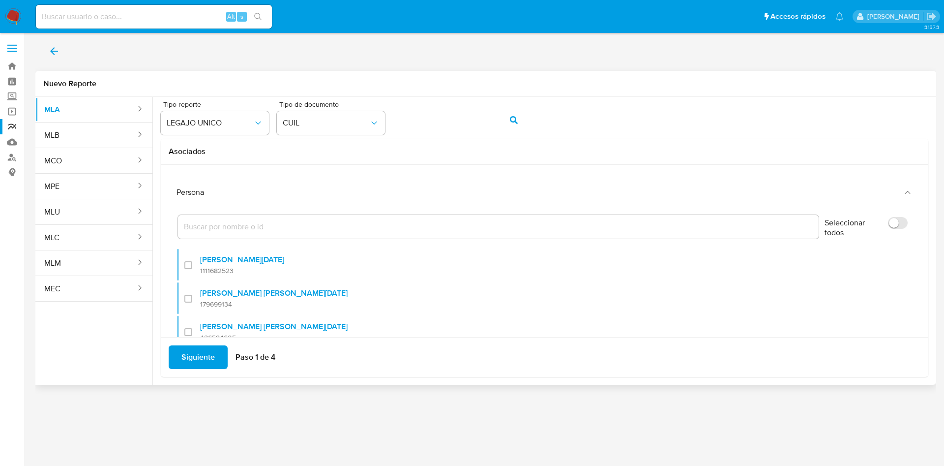
checkbox input "false"
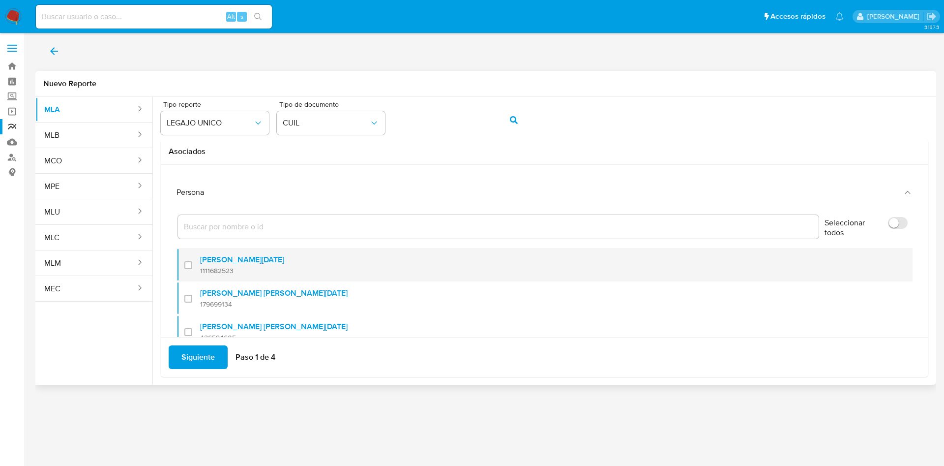
click at [219, 260] on label "[PERSON_NAME][DATE]" at bounding box center [242, 260] width 84 height 10
click at [192, 261] on input "checkbox" at bounding box center [188, 265] width 8 height 8
checkbox input "true"
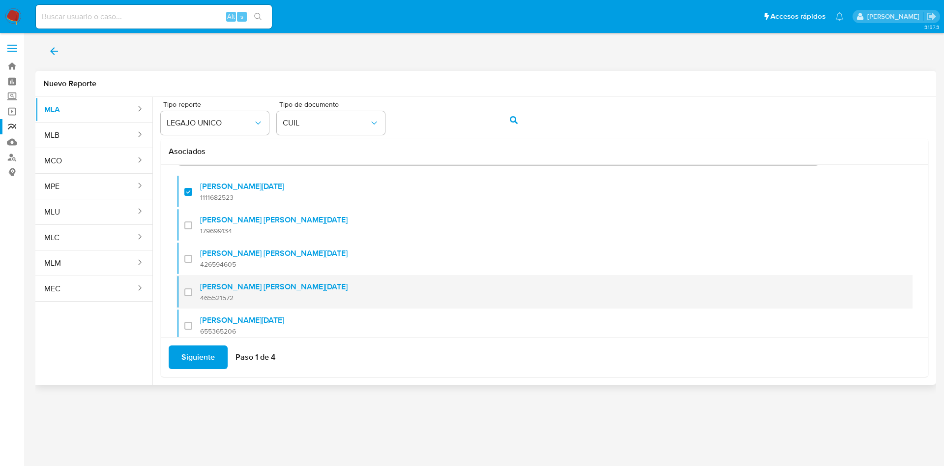
scroll to position [74, 0]
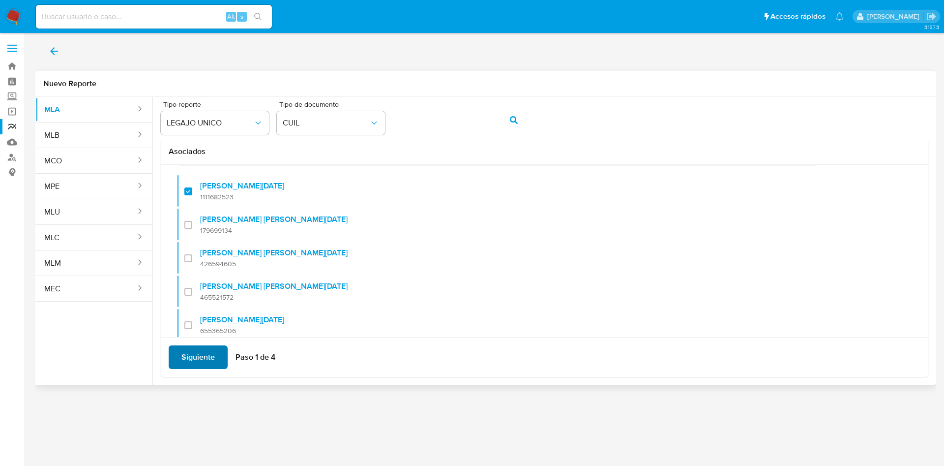
click at [182, 367] on span "Siguiente" at bounding box center [197, 357] width 33 height 22
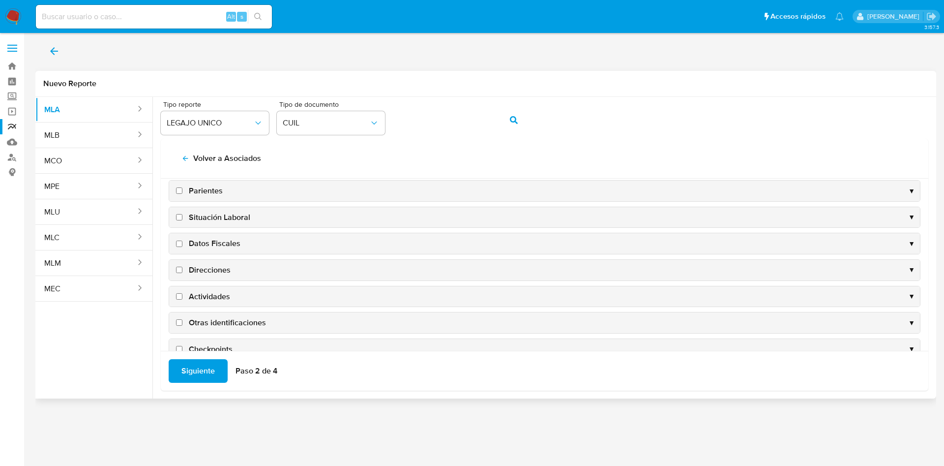
click at [217, 267] on span "Direcciones" at bounding box center [210, 270] width 42 height 11
click at [182, 267] on input "Direcciones" at bounding box center [179, 270] width 6 height 6
checkbox input "true"
click at [208, 296] on span "Actividades" at bounding box center [209, 296] width 41 height 11
click at [182, 296] on input "Actividades" at bounding box center [179, 296] width 6 height 6
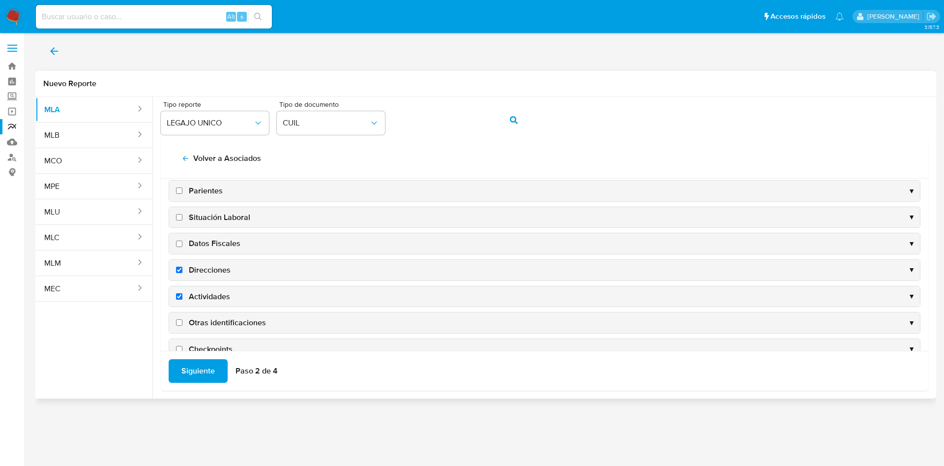
checkbox input "true"
click at [219, 325] on span "Otras identificaciones" at bounding box center [227, 322] width 77 height 11
click at [182, 325] on input "Otras identificaciones" at bounding box center [179, 322] width 6 height 6
checkbox input "true"
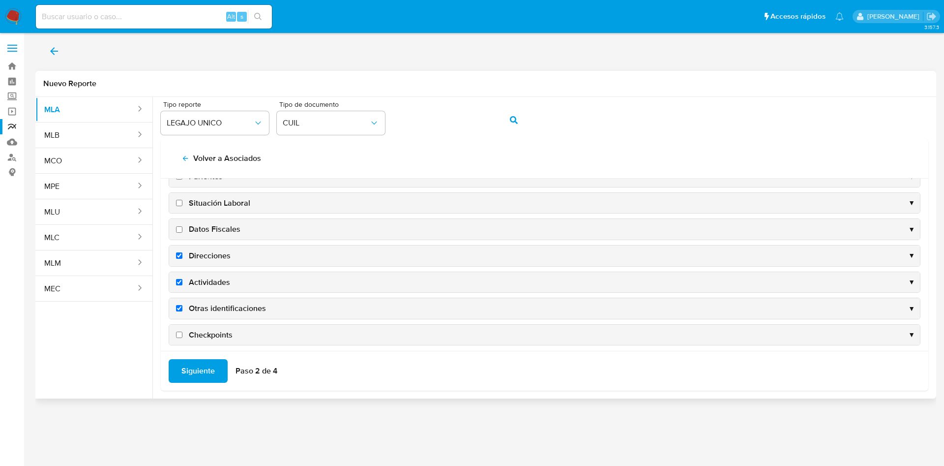
scroll to position [95, 0]
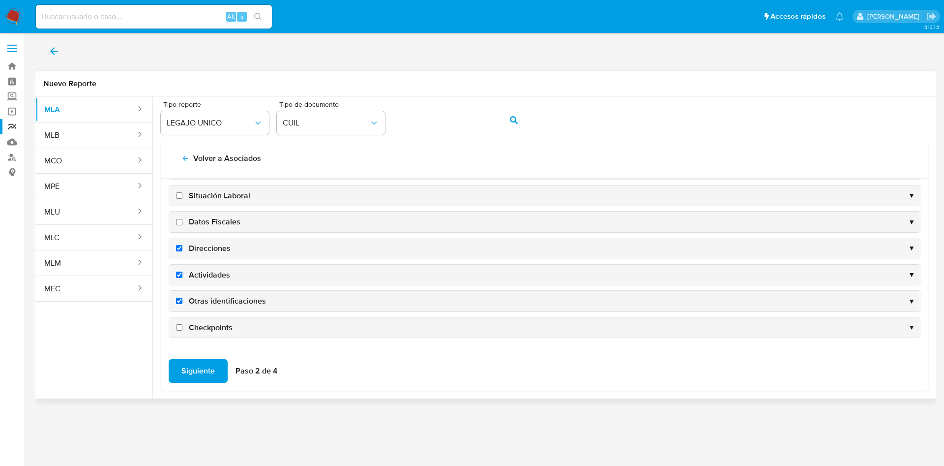
click at [196, 223] on span "Datos Fiscales" at bounding box center [215, 221] width 52 height 11
click at [182, 223] on input "Datos Fiscales" at bounding box center [179, 222] width 6 height 6
checkbox input "true"
click at [193, 366] on span "Siguiente" at bounding box center [197, 371] width 33 height 22
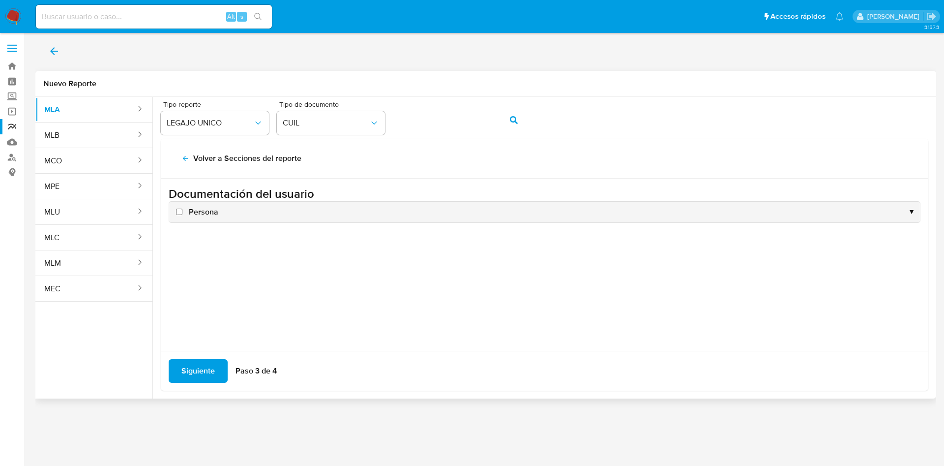
click at [196, 209] on span "Persona" at bounding box center [204, 212] width 30 height 11
click at [182, 209] on input "Persona" at bounding box center [179, 212] width 6 height 6
checkbox input "true"
click at [210, 371] on span "Siguiente" at bounding box center [197, 371] width 33 height 22
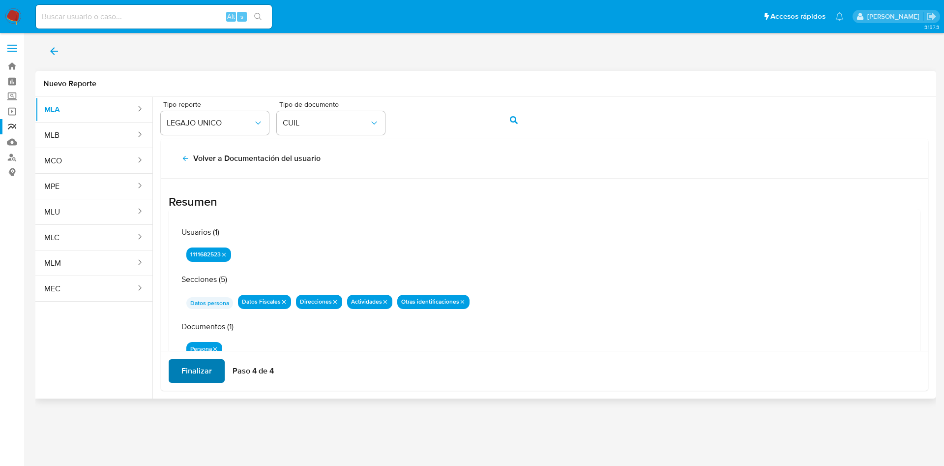
click at [210, 371] on span "Finalizar" at bounding box center [196, 371] width 30 height 22
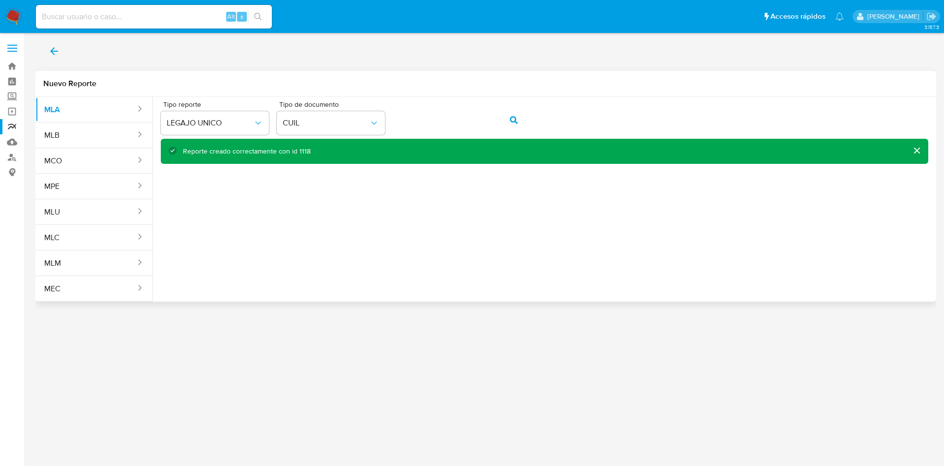
click at [62, 52] on button "back" at bounding box center [53, 51] width 37 height 24
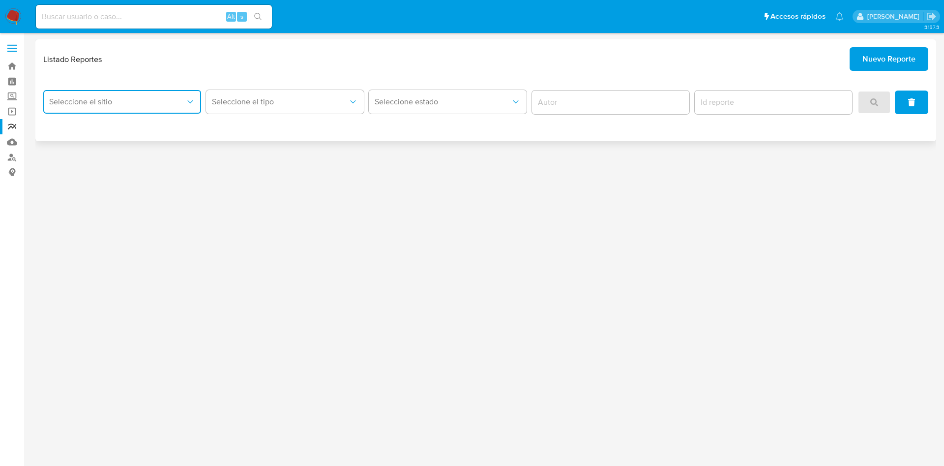
click at [167, 113] on button "Seleccione el sitio" at bounding box center [122, 102] width 158 height 24
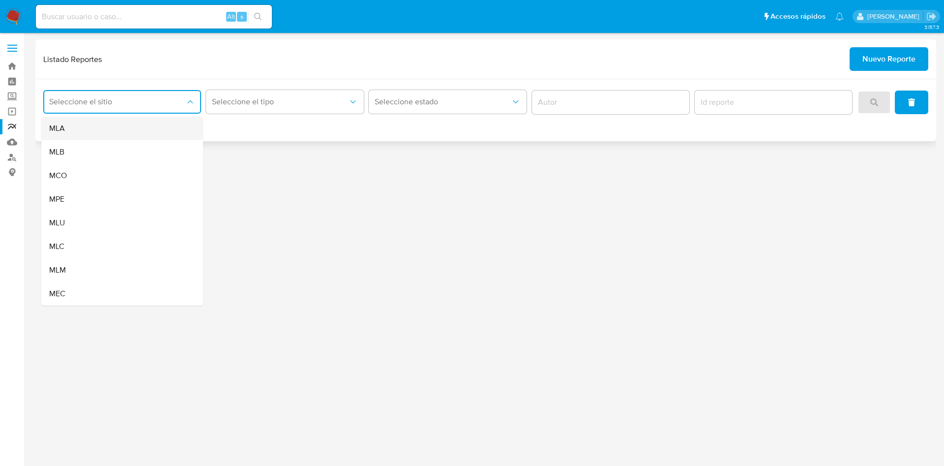
click at [147, 138] on div "MLA" at bounding box center [119, 129] width 140 height 24
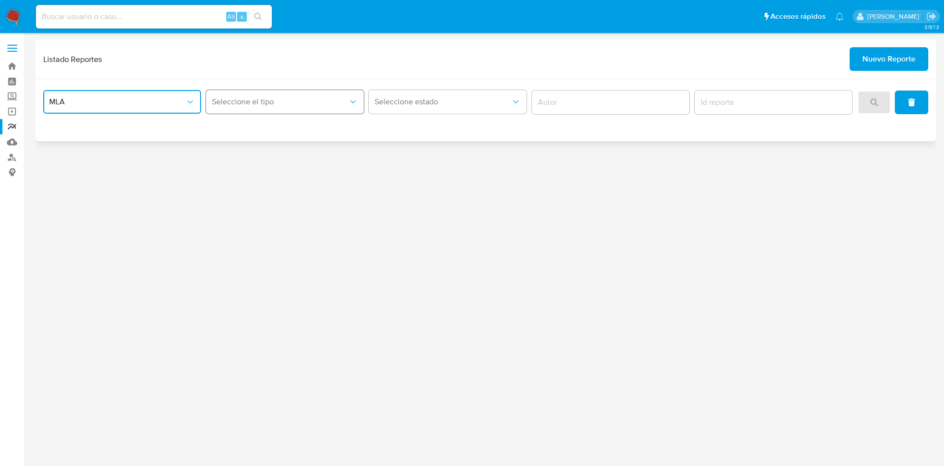
click at [293, 101] on span "Seleccione el tipo" at bounding box center [280, 102] width 136 height 10
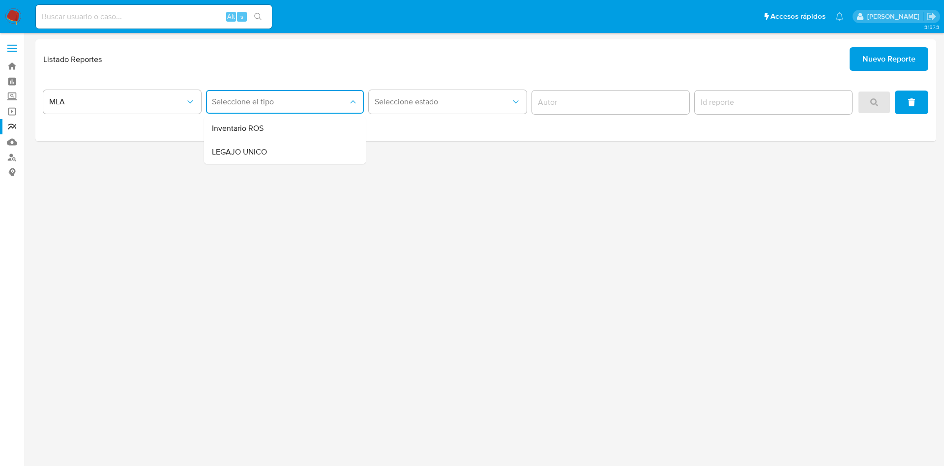
click at [273, 164] on div "3.157.3" at bounding box center [485, 249] width 901 height 420
click at [276, 109] on button "Seleccione el tipo" at bounding box center [285, 102] width 158 height 24
click at [271, 153] on div "LEGAJO UNICO" at bounding box center [282, 152] width 140 height 24
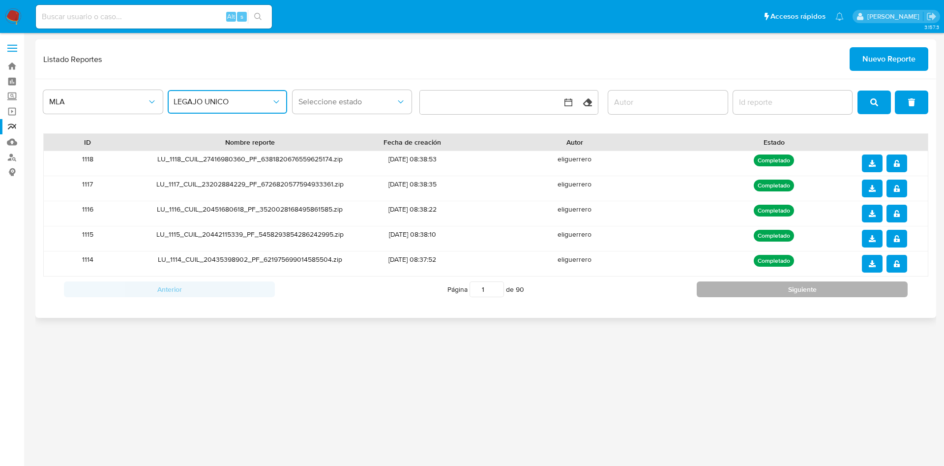
click at [844, 293] on button "Siguiente" at bounding box center [802, 289] width 211 height 16
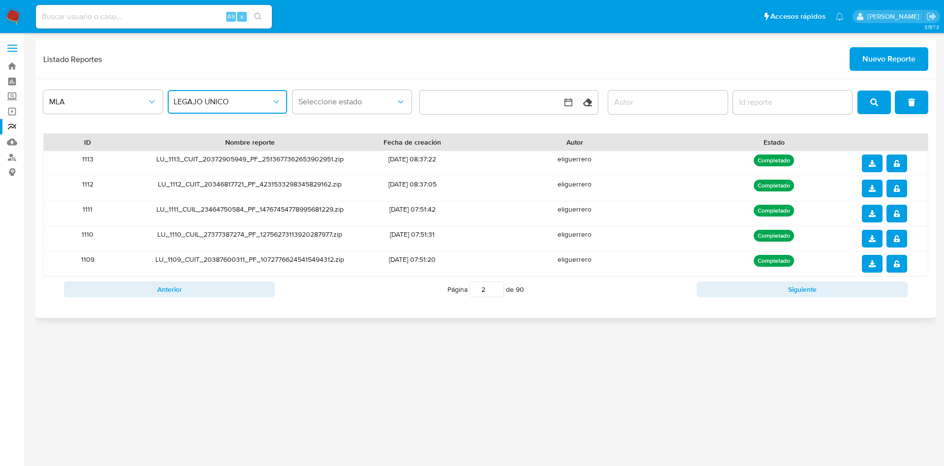
click at [902, 194] on button "notify_security" at bounding box center [897, 189] width 21 height 18
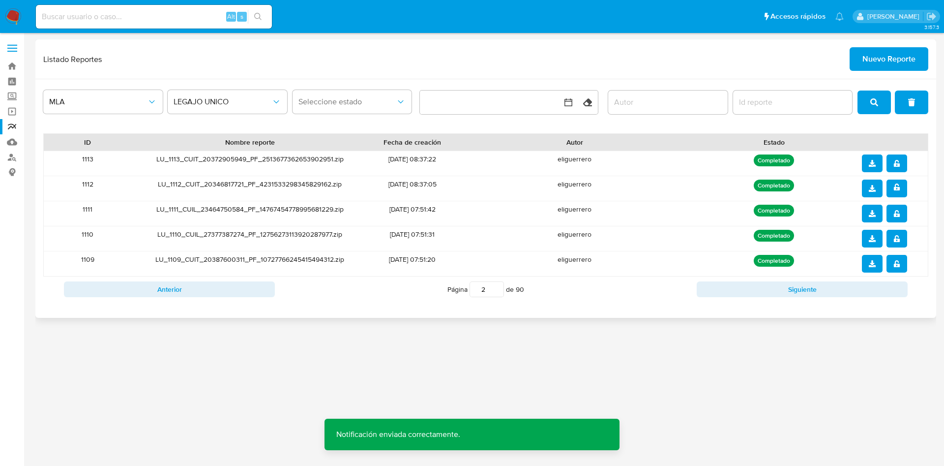
click at [875, 185] on icon "download" at bounding box center [872, 188] width 7 height 7
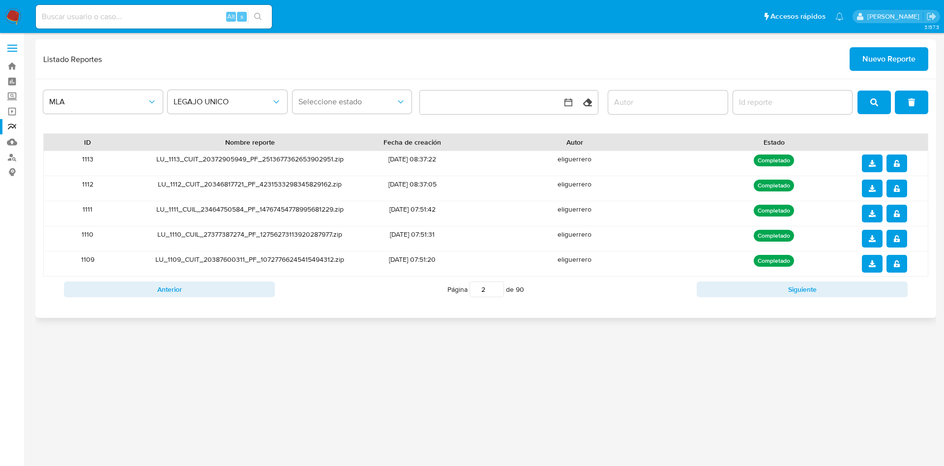
click at [895, 165] on icon "notify_security" at bounding box center [897, 163] width 6 height 7
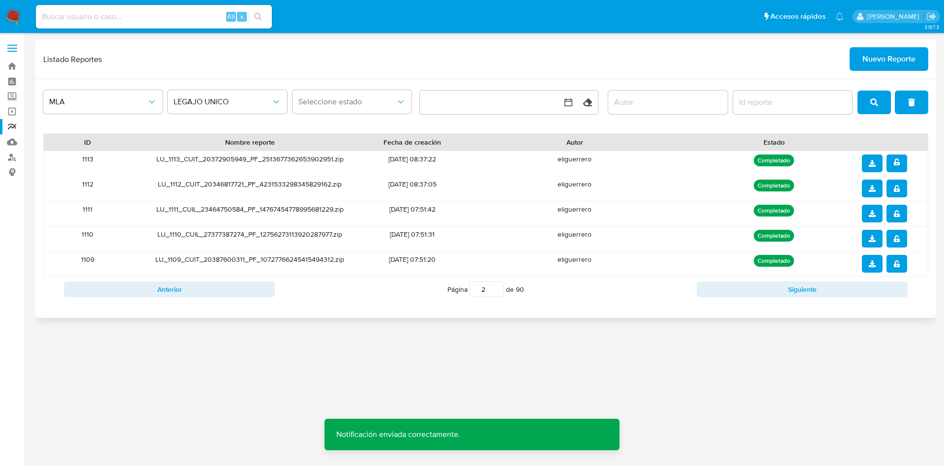
click at [874, 163] on icon "download" at bounding box center [872, 163] width 7 height 7
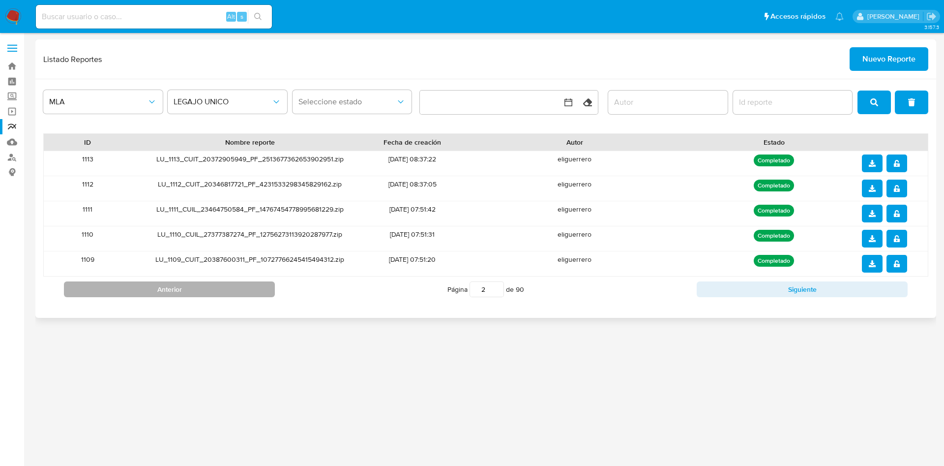
click at [236, 292] on button "Anterior" at bounding box center [169, 289] width 211 height 16
type input "1"
click at [892, 258] on button "notify_security" at bounding box center [897, 264] width 21 height 18
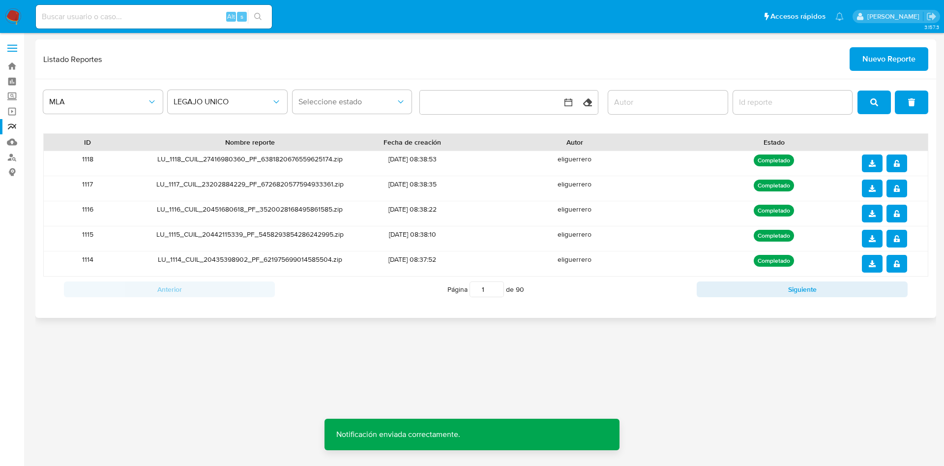
click at [875, 267] on icon "download" at bounding box center [872, 263] width 7 height 7
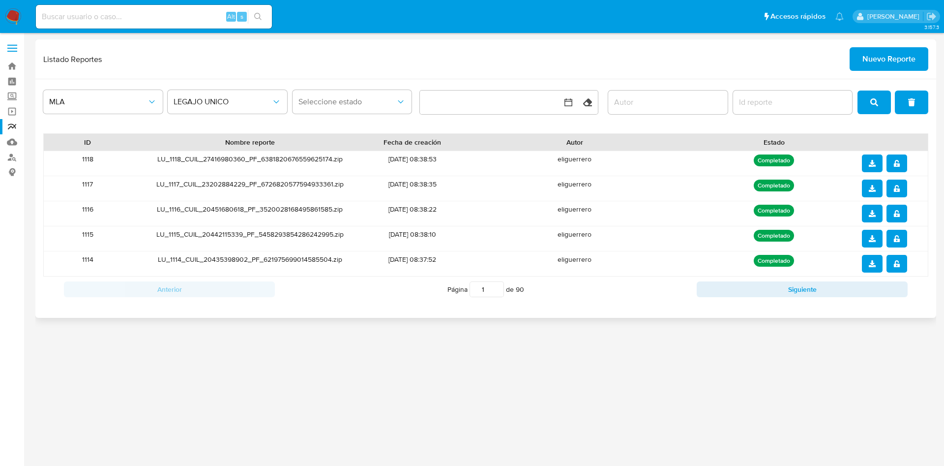
click at [892, 238] on button "notify_security" at bounding box center [897, 239] width 21 height 18
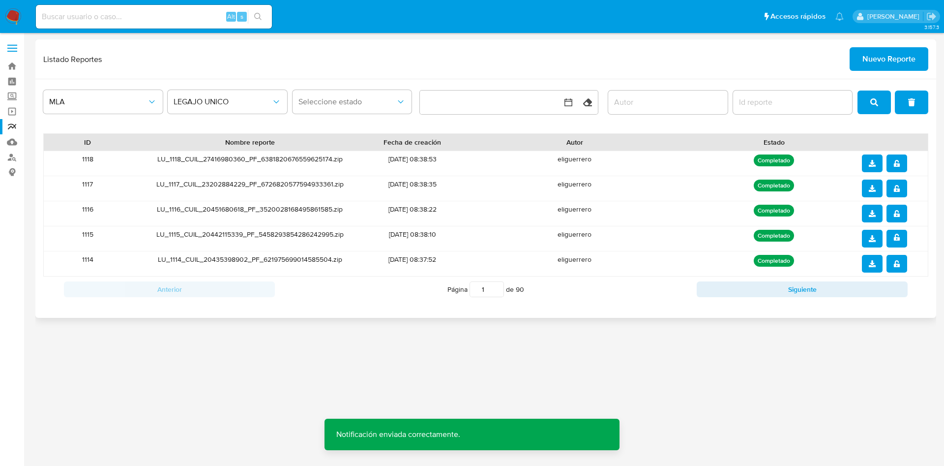
click at [876, 238] on button "download" at bounding box center [872, 239] width 21 height 18
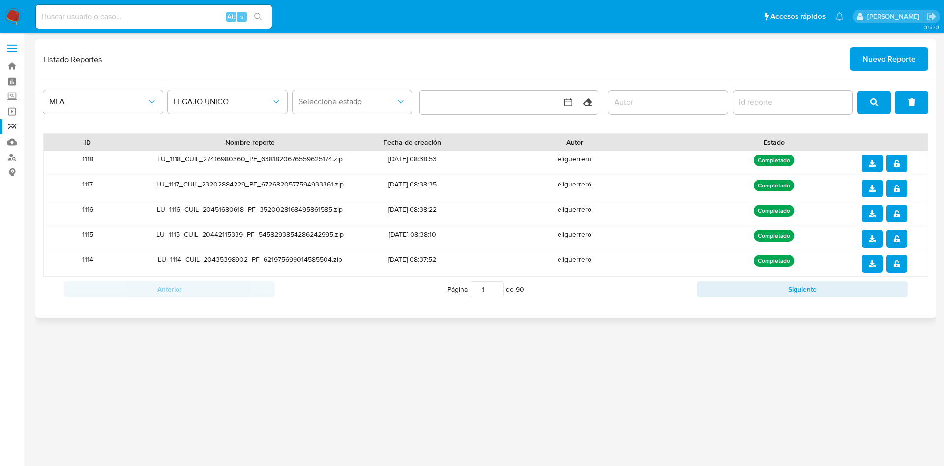
click at [898, 214] on icon "notify_security" at bounding box center [897, 213] width 6 height 7
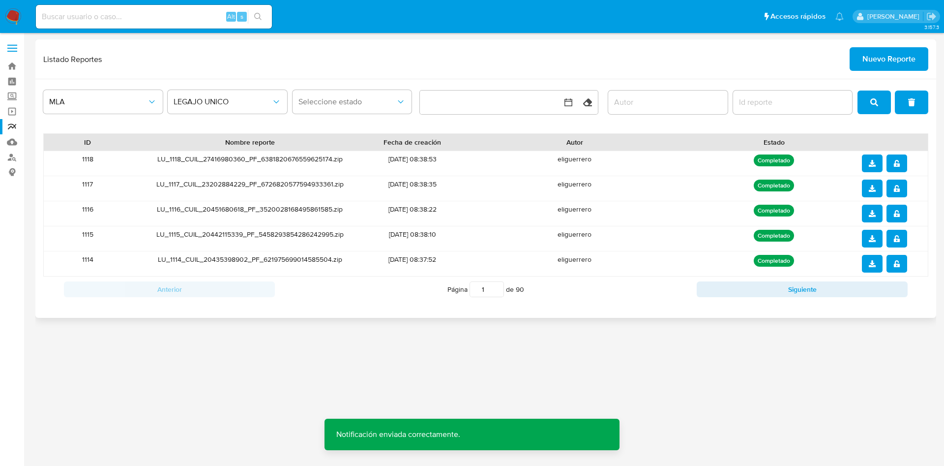
click at [878, 212] on button "download" at bounding box center [872, 214] width 21 height 18
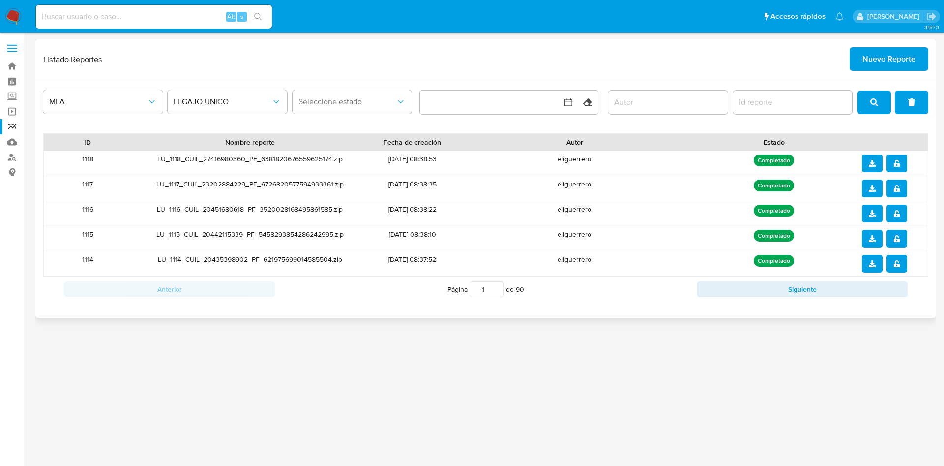
click at [895, 195] on span "notify_security" at bounding box center [897, 189] width 7 height 16
click at [879, 189] on button "download" at bounding box center [872, 189] width 21 height 18
click at [898, 157] on span "notify_security" at bounding box center [897, 163] width 7 height 16
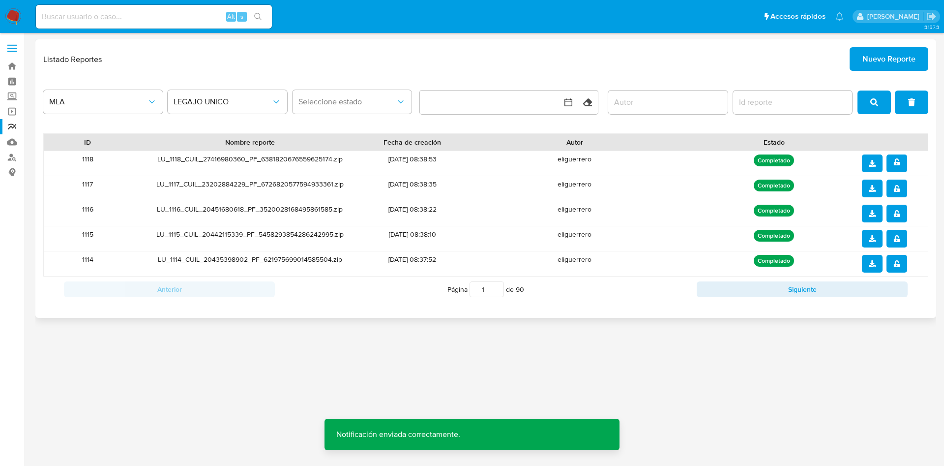
click at [875, 160] on icon "download" at bounding box center [872, 163] width 7 height 7
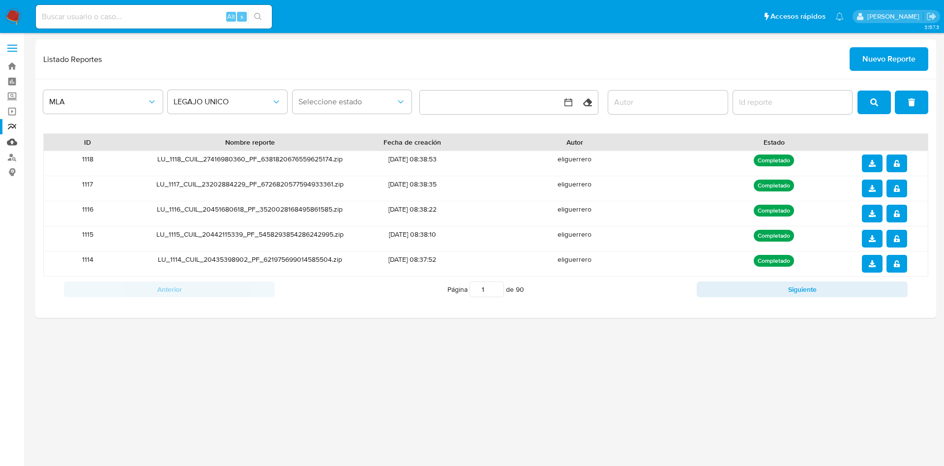
click at [11, 142] on link "Mulan" at bounding box center [58, 141] width 117 height 15
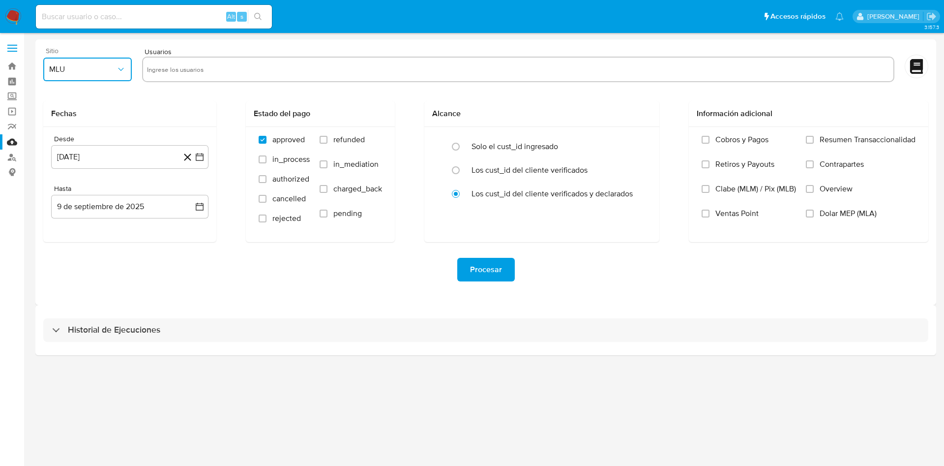
click at [98, 63] on button "MLU" at bounding box center [87, 70] width 89 height 24
click at [95, 94] on div "MLA" at bounding box center [84, 96] width 71 height 24
click at [196, 71] on input "text" at bounding box center [518, 69] width 743 height 16
type input "1158603985"
click at [247, 272] on div "Procesar" at bounding box center [485, 270] width 885 height 24
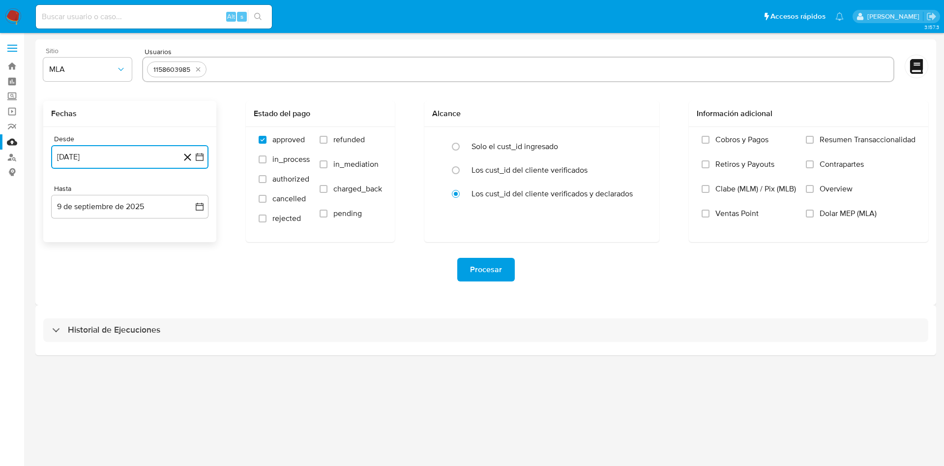
click at [197, 161] on icon "button" at bounding box center [200, 157] width 10 height 10
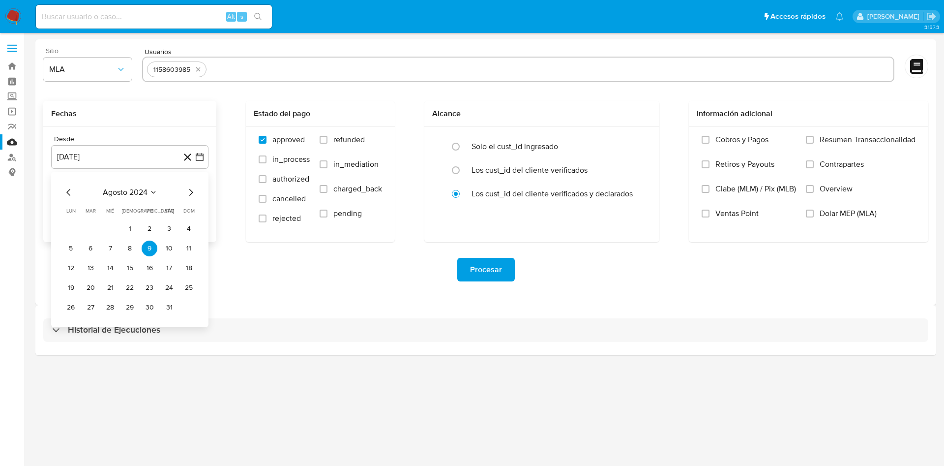
click at [143, 198] on div "agosto 2024" at bounding box center [130, 192] width 134 height 12
click at [145, 191] on span "agosto 2024" at bounding box center [125, 192] width 45 height 10
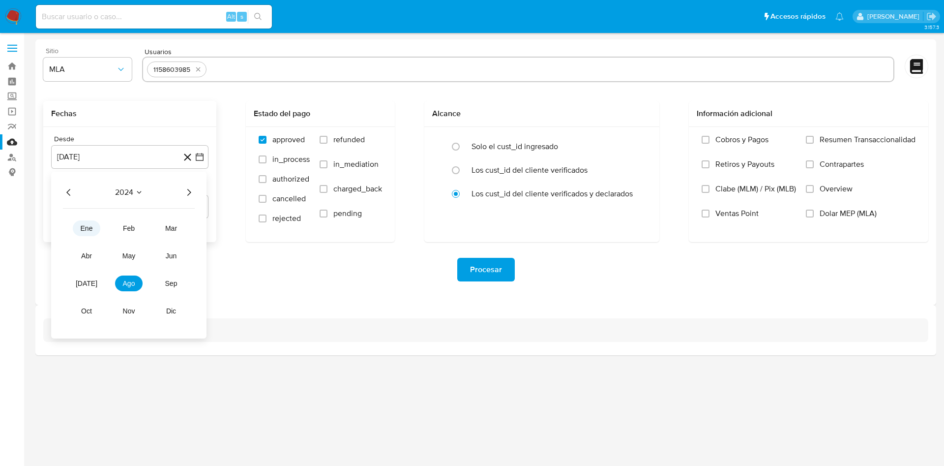
click at [87, 229] on span "ene" at bounding box center [87, 228] width 12 height 8
click at [149, 195] on icon "Seleccionar mes y año" at bounding box center [151, 192] width 8 height 8
click at [176, 304] on button "dic" at bounding box center [171, 311] width 28 height 16
click at [181, 197] on div "diciembre 2024" at bounding box center [130, 192] width 134 height 12
click at [188, 188] on icon "Mes siguiente" at bounding box center [191, 192] width 12 height 12
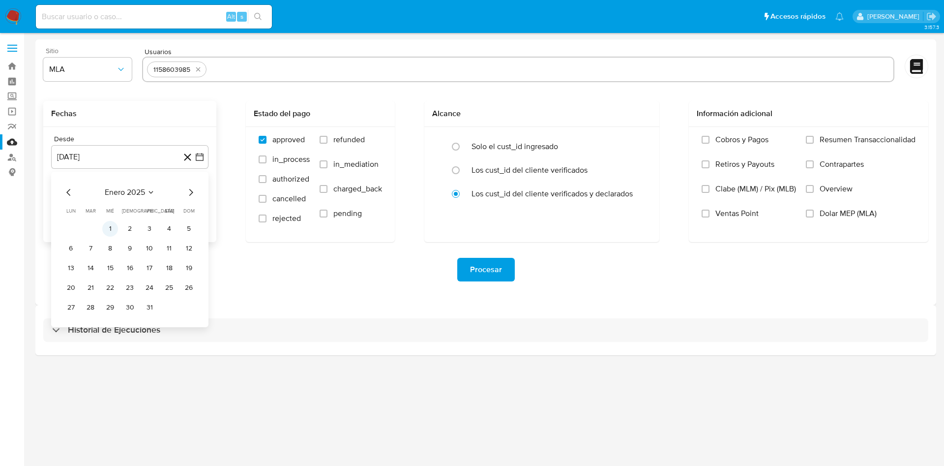
click at [113, 228] on button "1" at bounding box center [110, 229] width 16 height 16
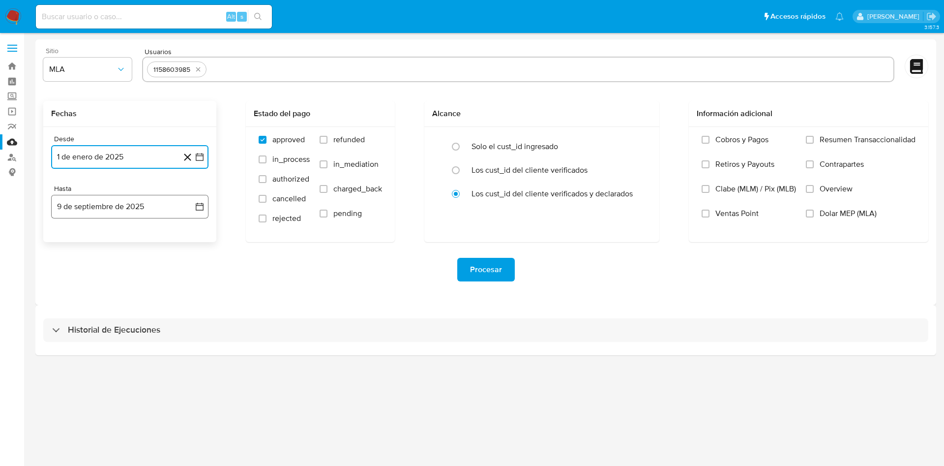
click at [200, 206] on icon "button" at bounding box center [200, 207] width 10 height 10
click at [140, 240] on span "septiembre 2025" at bounding box center [125, 242] width 60 height 10
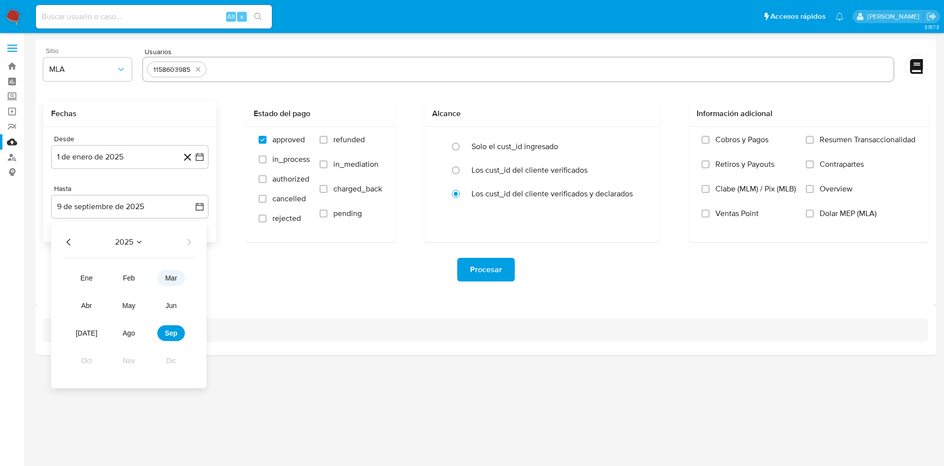
click at [170, 275] on span "mar" at bounding box center [171, 278] width 12 height 8
drag, startPoint x: 73, startPoint y: 379, endPoint x: 83, endPoint y: 370, distance: 13.2
click at [74, 378] on button "31" at bounding box center [71, 377] width 16 height 16
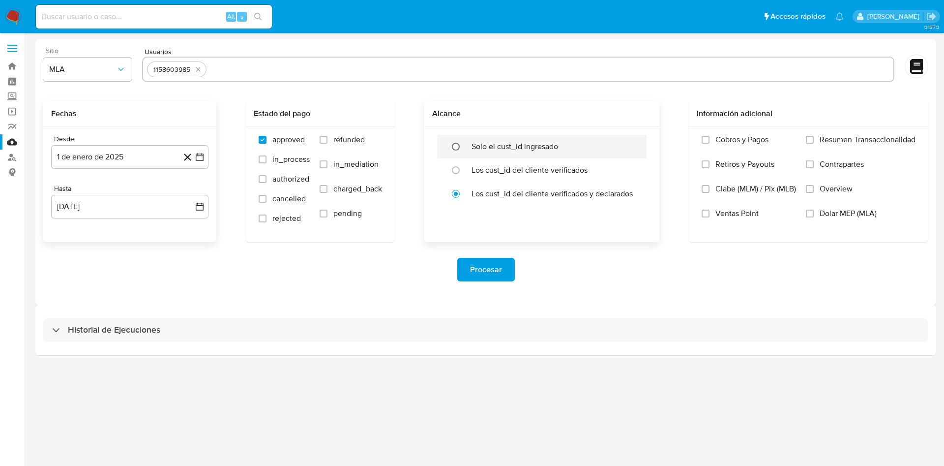
click at [456, 146] on input "radio" at bounding box center [456, 147] width 16 height 16
radio input "true"
click at [710, 142] on label "Cobros y Pagos" at bounding box center [749, 147] width 94 height 25
click at [710, 142] on input "Cobros y Pagos" at bounding box center [706, 140] width 8 height 8
click at [710, 164] on label "Retiros y Payouts" at bounding box center [749, 171] width 94 height 25
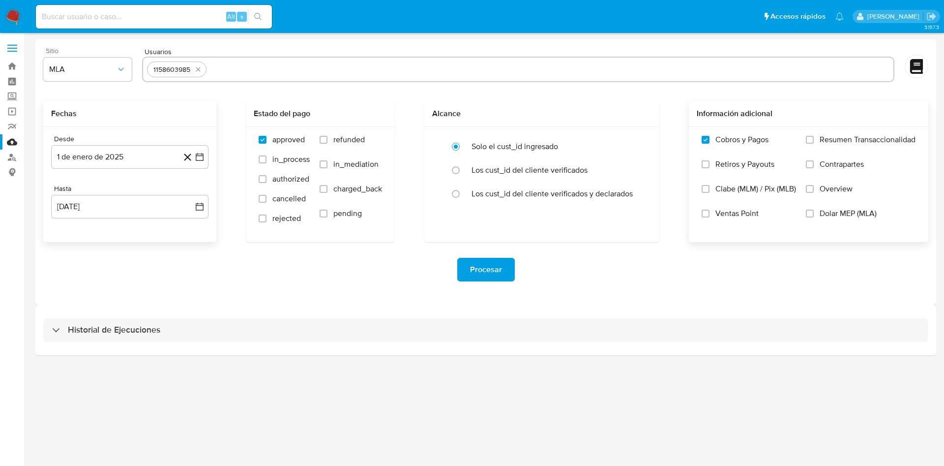
click at [710, 164] on input "Retiros y Payouts" at bounding box center [706, 164] width 8 height 8
click at [812, 168] on input "Contrapartes" at bounding box center [810, 164] width 8 height 8
click at [262, 177] on input "authorized" at bounding box center [263, 179] width 8 height 8
click at [264, 181] on input "authorized" at bounding box center [263, 179] width 8 height 8
checkbox input "false"
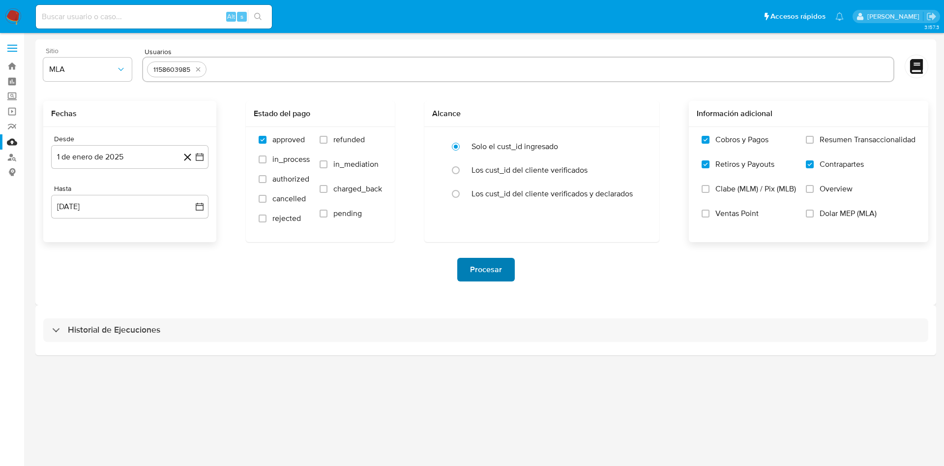
click at [486, 268] on span "Procesar" at bounding box center [486, 270] width 32 height 22
